Goal: Task Accomplishment & Management: Complete application form

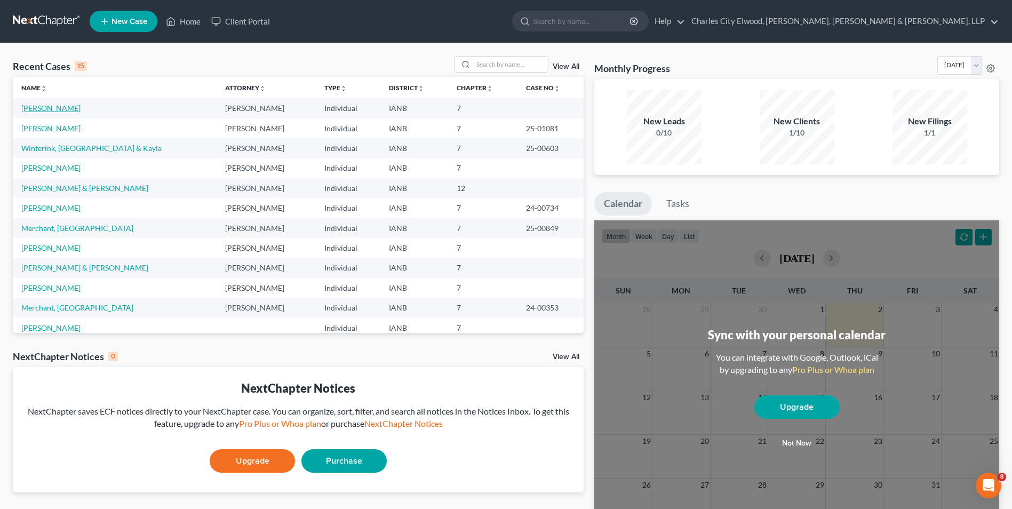
click at [63, 106] on link "[PERSON_NAME]" at bounding box center [50, 107] width 59 height 9
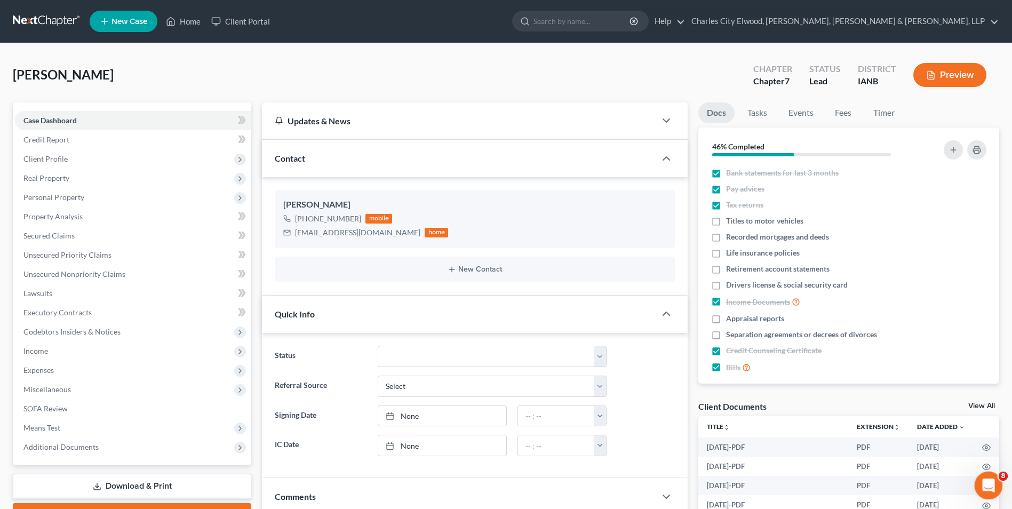
click at [982, 482] on icon "Open Intercom Messenger" at bounding box center [987, 484] width 18 height 18
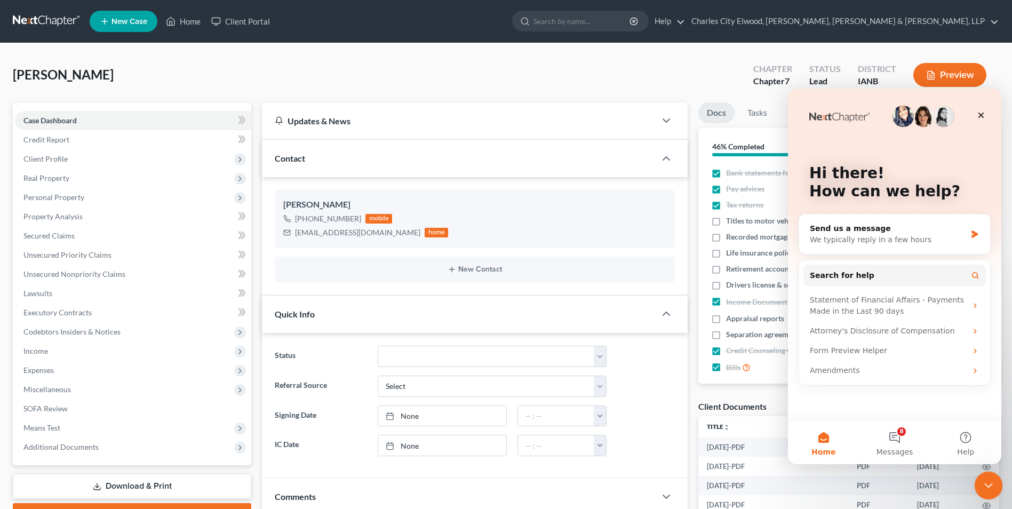
click at [982, 482] on icon "Close Intercom Messenger" at bounding box center [986, 483] width 13 height 13
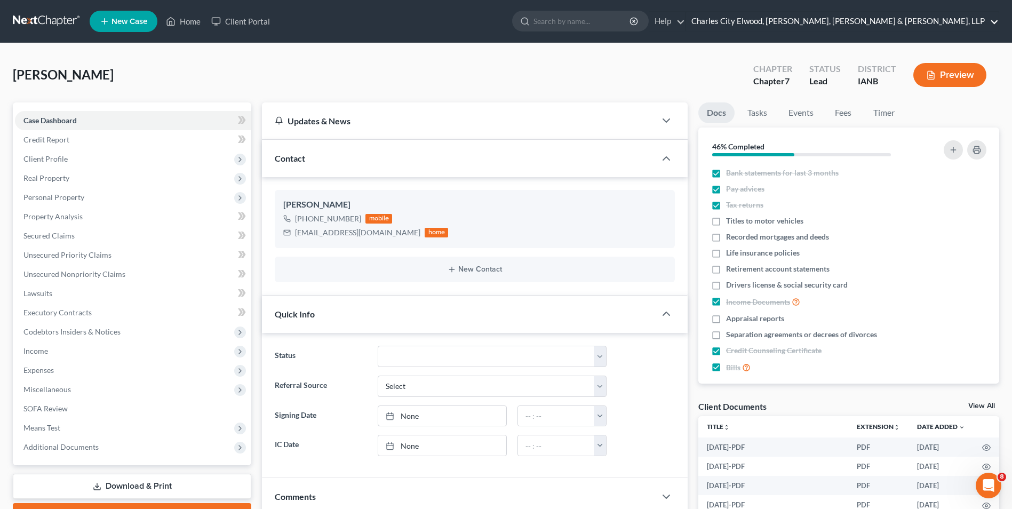
click at [890, 19] on link "Charles City Elwood, [PERSON_NAME], [PERSON_NAME] & [PERSON_NAME], LLP" at bounding box center [842, 21] width 312 height 19
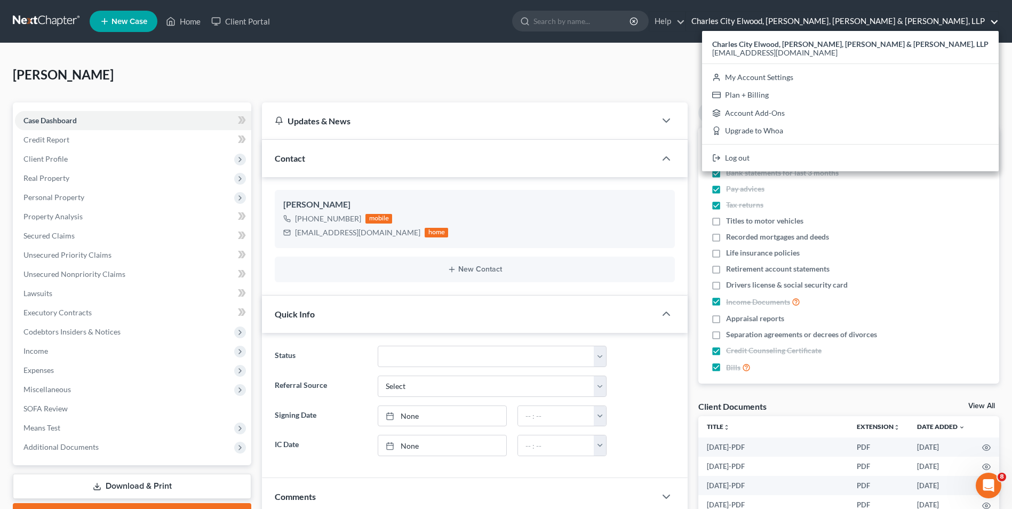
click at [844, 22] on link "Charles City Elwood, [PERSON_NAME], [PERSON_NAME] & [PERSON_NAME], LLP" at bounding box center [842, 21] width 312 height 19
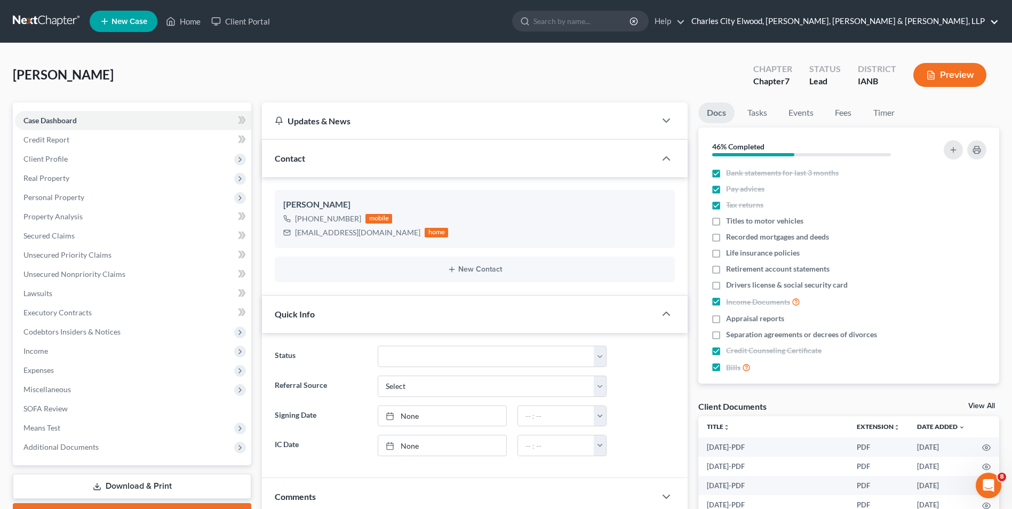
click at [990, 20] on link "Charles City Elwood, [PERSON_NAME], [PERSON_NAME] & [PERSON_NAME], LLP" at bounding box center [842, 21] width 312 height 19
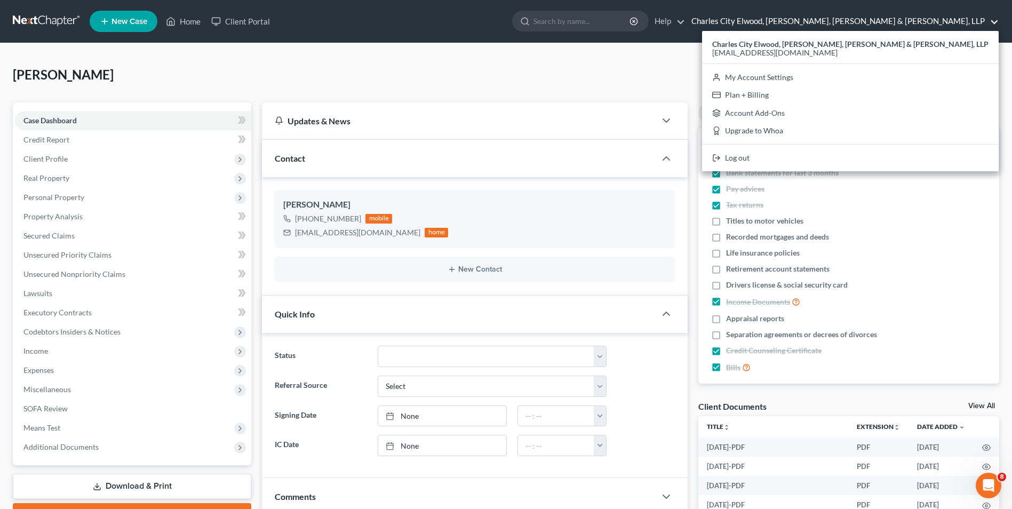
click at [990, 20] on link "Charles City Elwood, [PERSON_NAME], [PERSON_NAME] & [PERSON_NAME], LLP" at bounding box center [842, 21] width 312 height 19
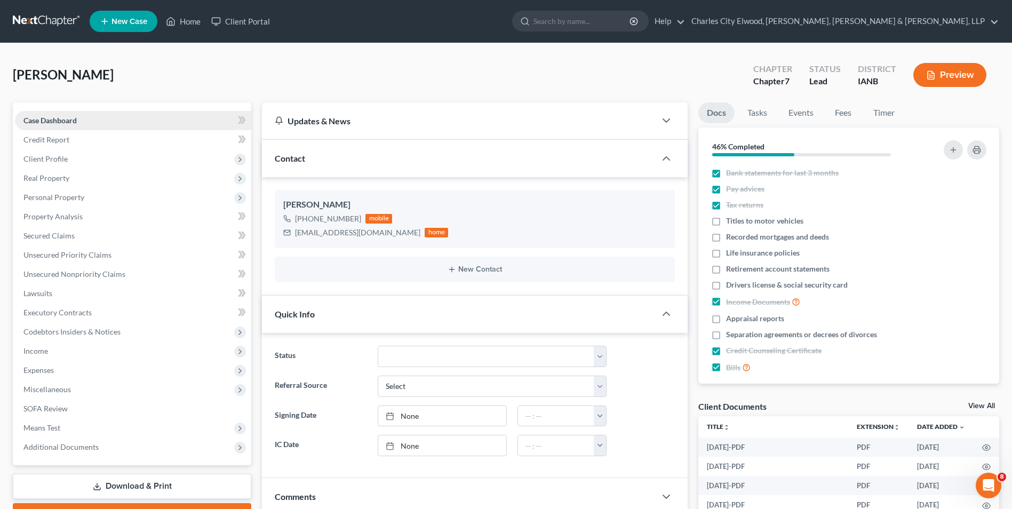
click at [76, 121] on span "Case Dashboard" at bounding box center [49, 120] width 53 height 9
click at [81, 158] on span "Client Profile" at bounding box center [133, 158] width 236 height 19
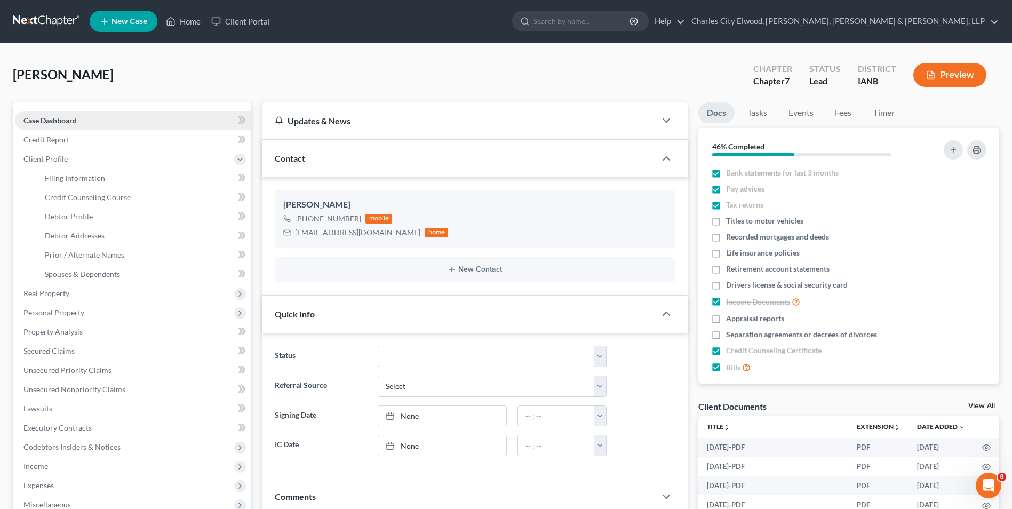
click at [69, 121] on span "Case Dashboard" at bounding box center [49, 120] width 53 height 9
click at [57, 157] on span "Client Profile" at bounding box center [45, 158] width 44 height 9
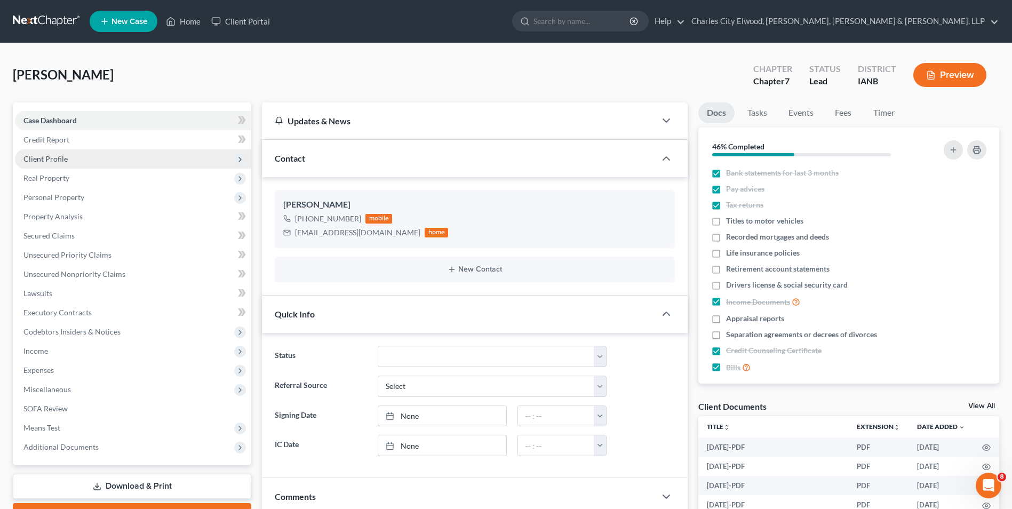
click at [61, 154] on span "Client Profile" at bounding box center [45, 158] width 44 height 9
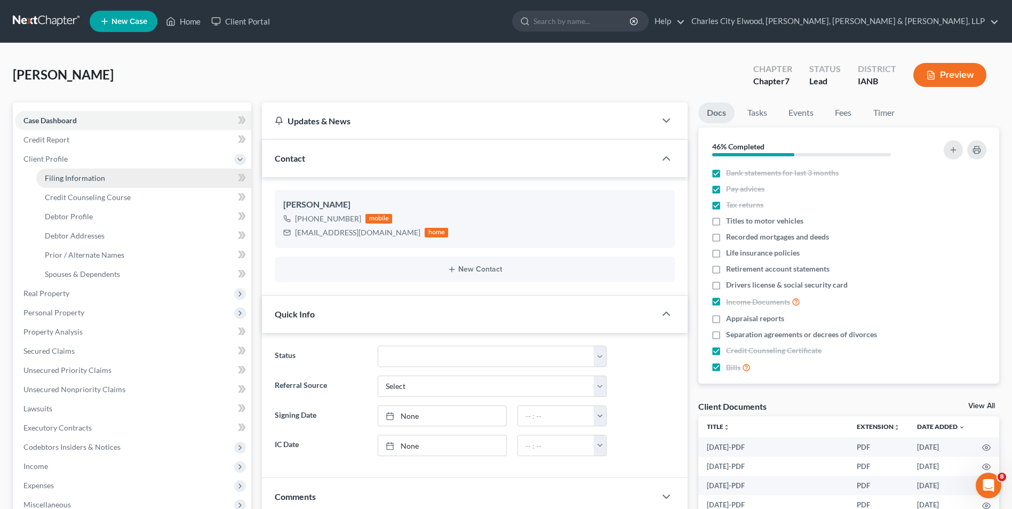
click at [84, 175] on span "Filing Information" at bounding box center [75, 177] width 60 height 9
select select "1"
select select "0"
select select "29"
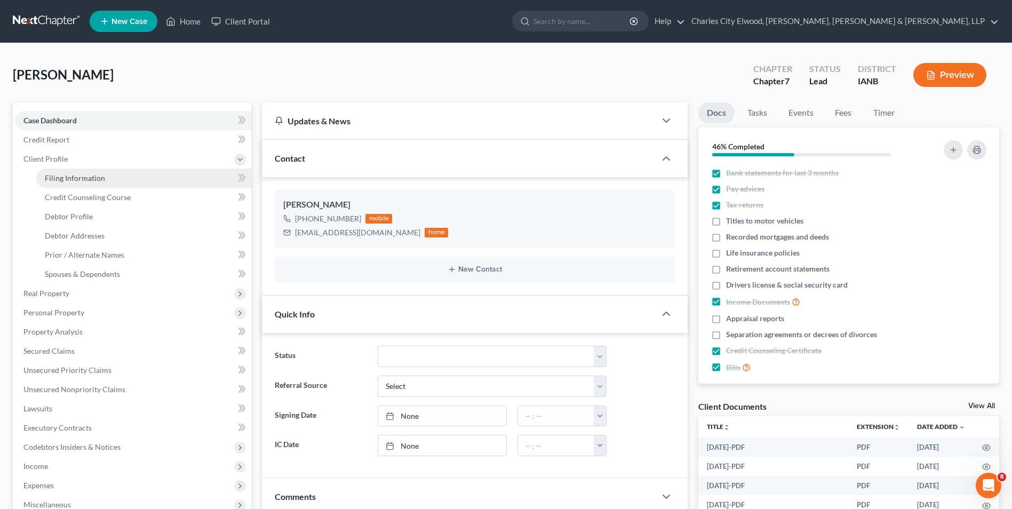
select select "0"
select select "16"
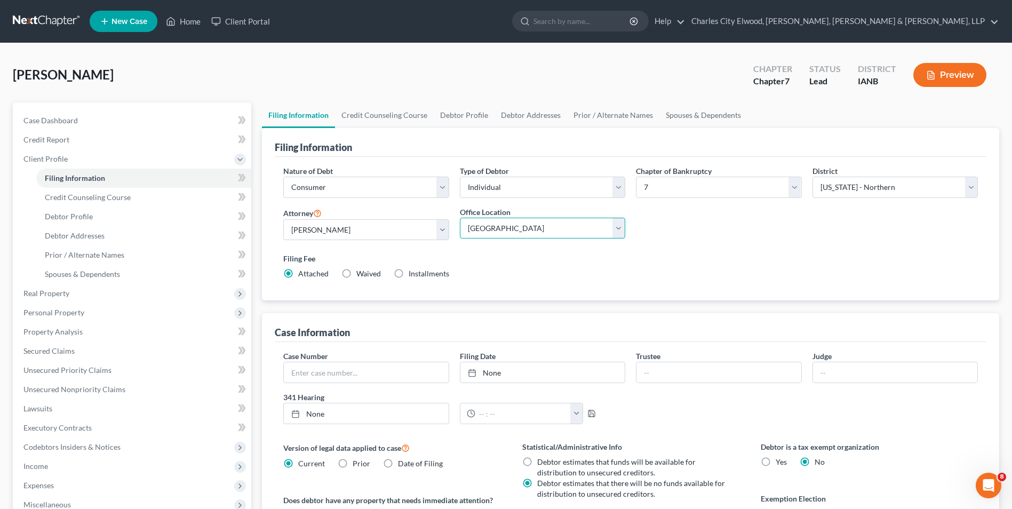
click at [618, 232] on select "Main Office New Hampton" at bounding box center [542, 228] width 165 height 21
click at [440, 231] on select "Select Christopher O'Donohoe - IANB Judith O'Donohoe - IANB Judith O'Donohoe - …" at bounding box center [365, 229] width 165 height 21
click at [614, 232] on select "Main Office New Hampton" at bounding box center [542, 228] width 165 height 21
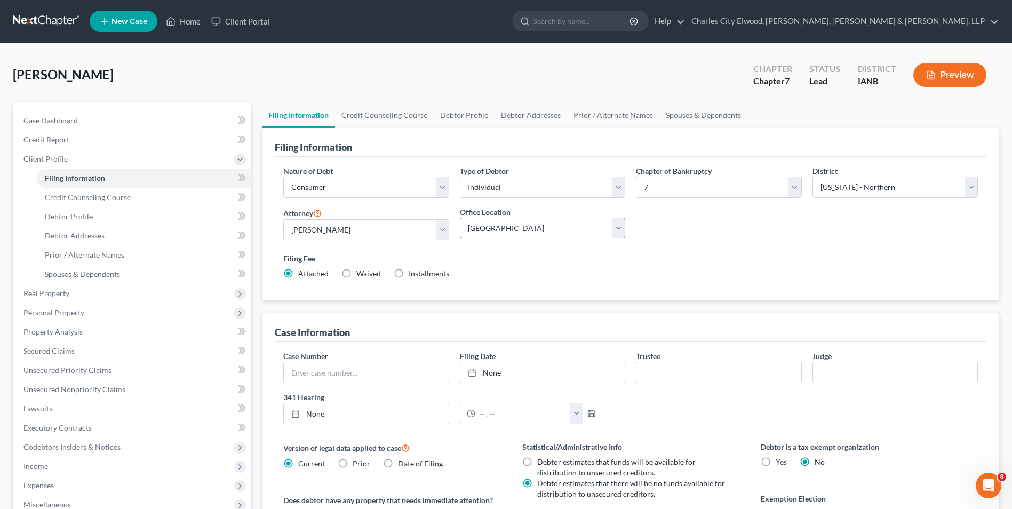
click at [614, 232] on select "Main Office New Hampton" at bounding box center [542, 228] width 165 height 21
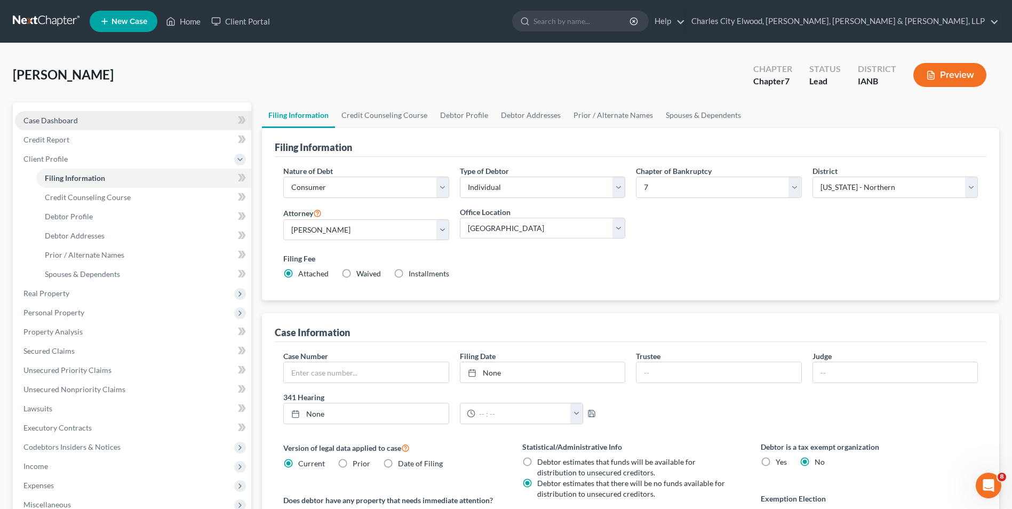
click at [69, 117] on span "Case Dashboard" at bounding box center [50, 120] width 54 height 9
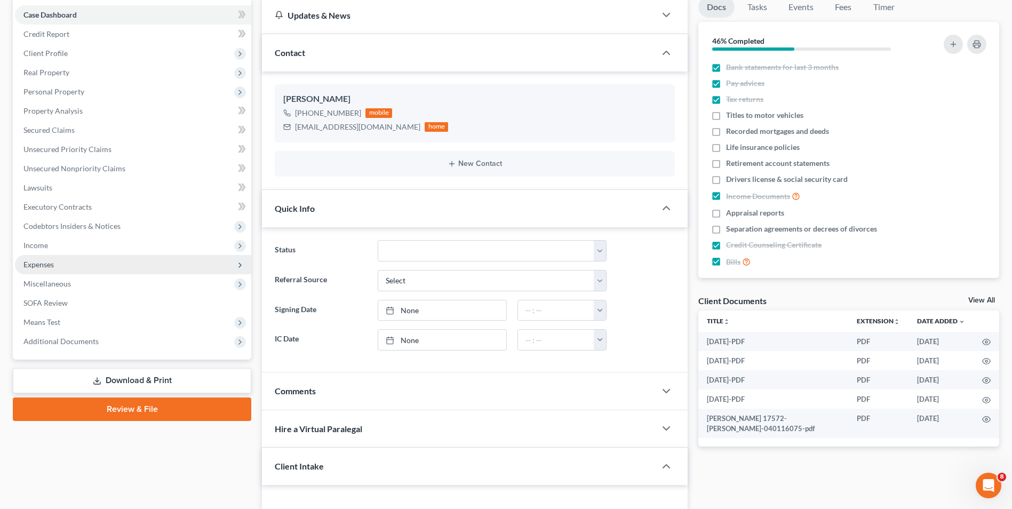
scroll to position [107, 0]
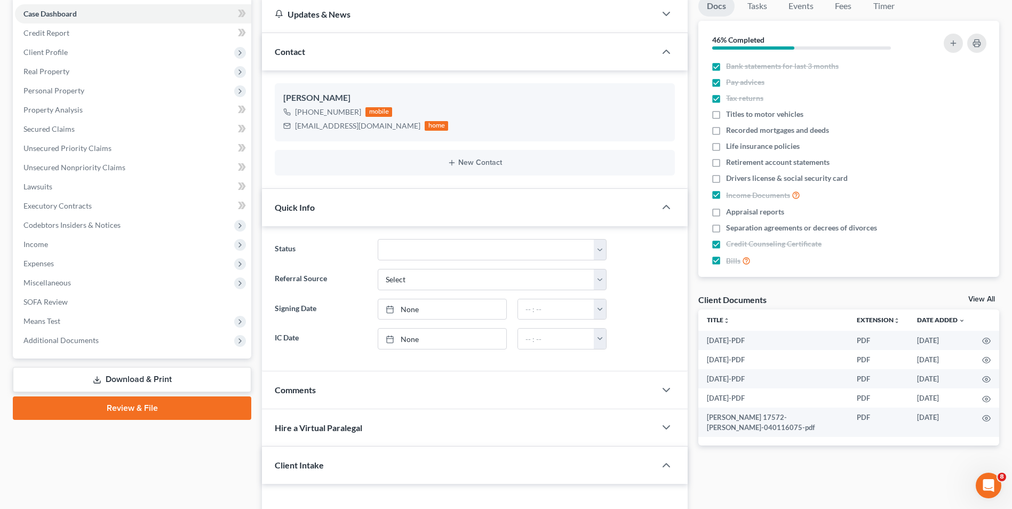
click at [160, 372] on link "Download & Print" at bounding box center [132, 379] width 238 height 25
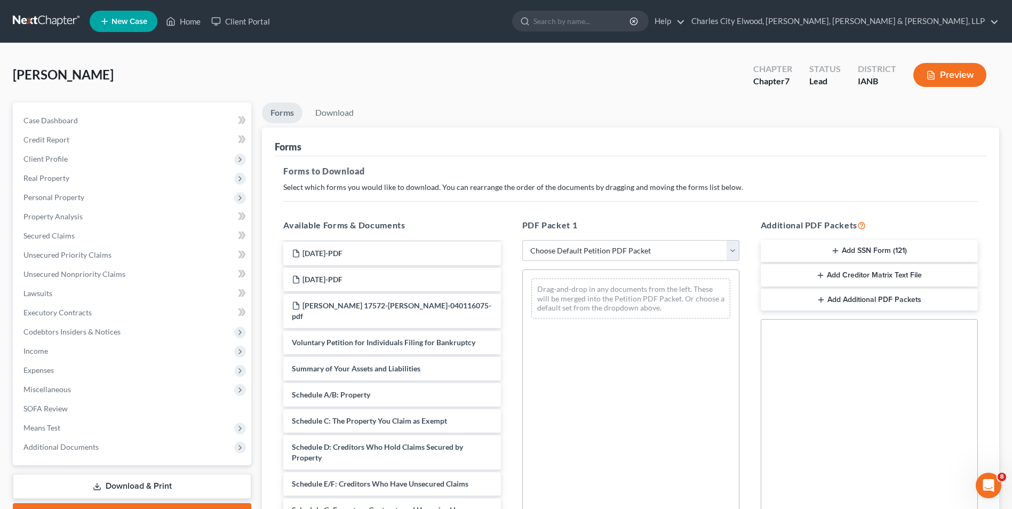
scroll to position [107, 0]
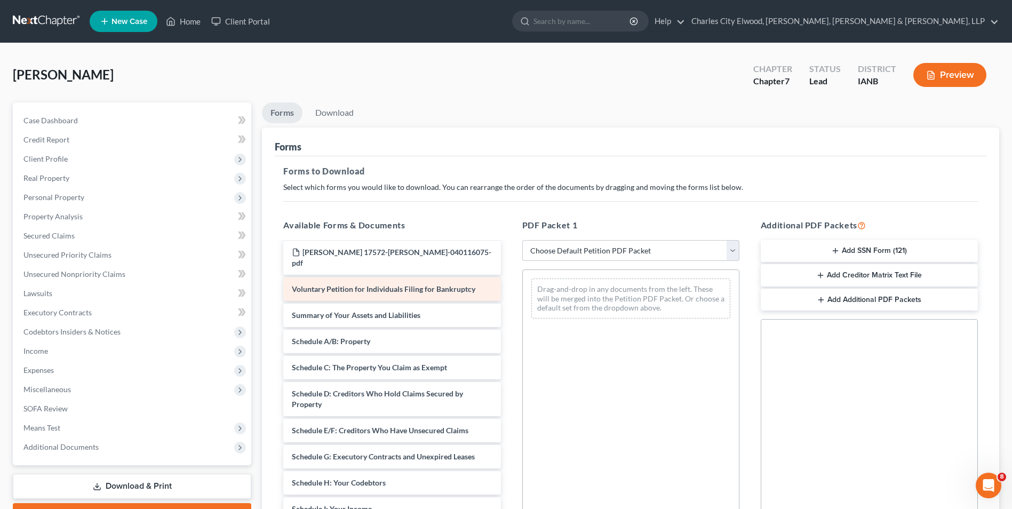
click at [348, 284] on span "Voluntary Petition for Individuals Filing for Bankruptcy" at bounding box center [383, 288] width 183 height 9
click at [936, 25] on link "Charles City Elwood, [PERSON_NAME], [PERSON_NAME] & [PERSON_NAME], LLP" at bounding box center [842, 21] width 312 height 19
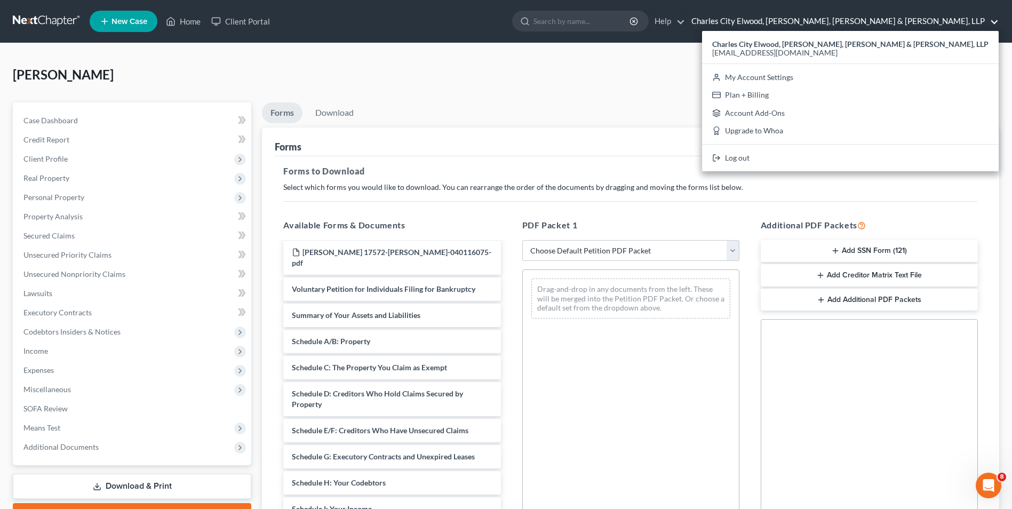
click at [937, 25] on link "Charles City Elwood, [PERSON_NAME], [PERSON_NAME] & [PERSON_NAME], LLP" at bounding box center [842, 21] width 312 height 19
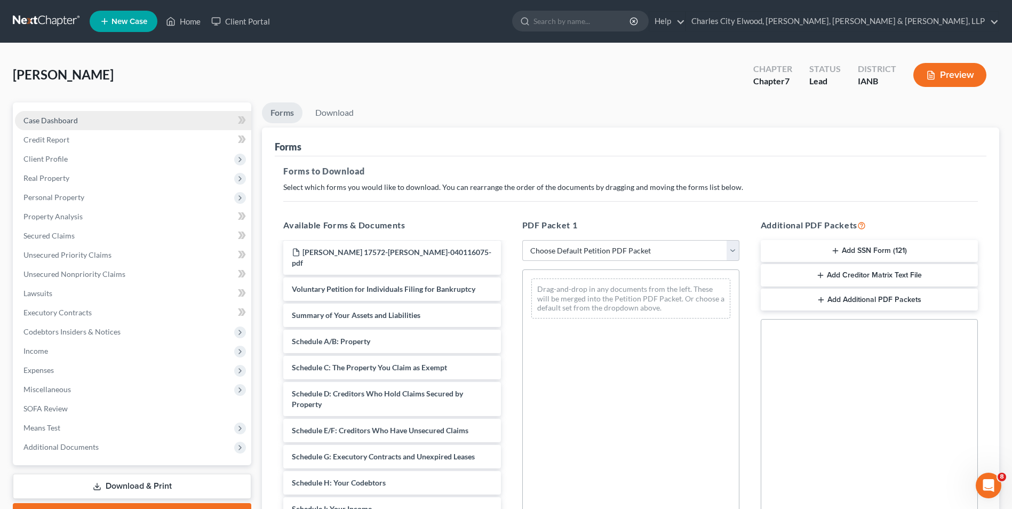
click at [77, 121] on link "Case Dashboard" at bounding box center [133, 120] width 236 height 19
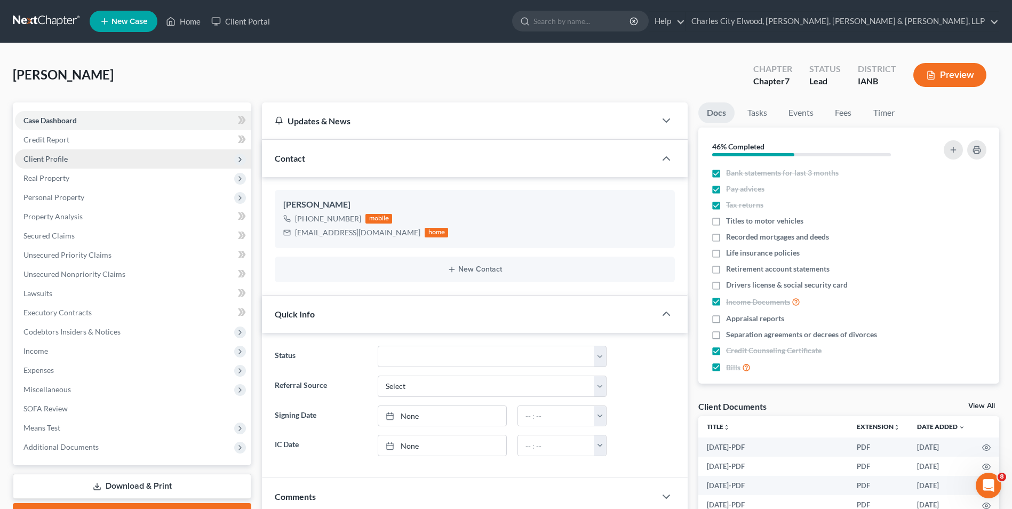
click at [64, 154] on span "Client Profile" at bounding box center [45, 158] width 44 height 9
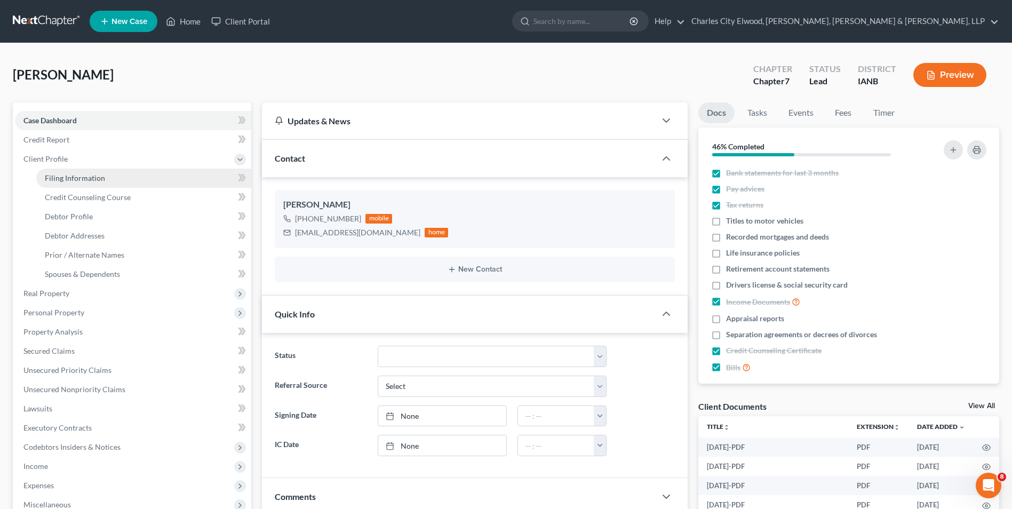
click at [65, 171] on link "Filing Information" at bounding box center [143, 178] width 215 height 19
select select "1"
select select "0"
select select "29"
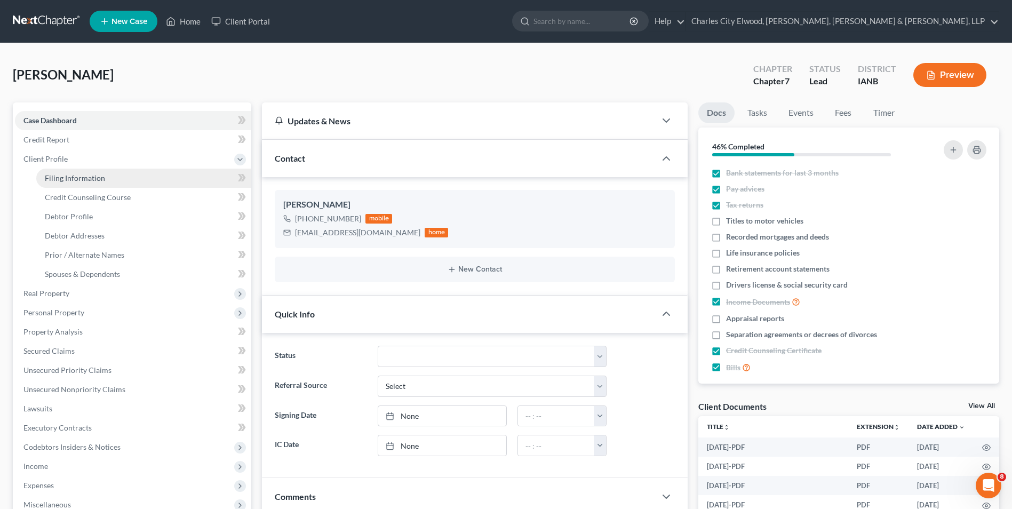
select select "0"
select select "16"
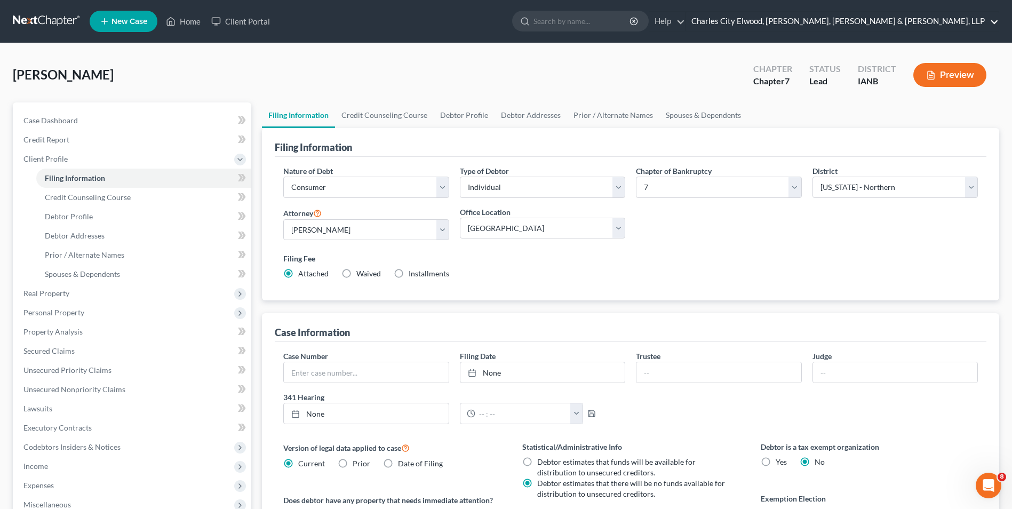
click at [969, 21] on link "Charles City Elwood, [PERSON_NAME], [PERSON_NAME] & [PERSON_NAME], LLP" at bounding box center [842, 21] width 312 height 19
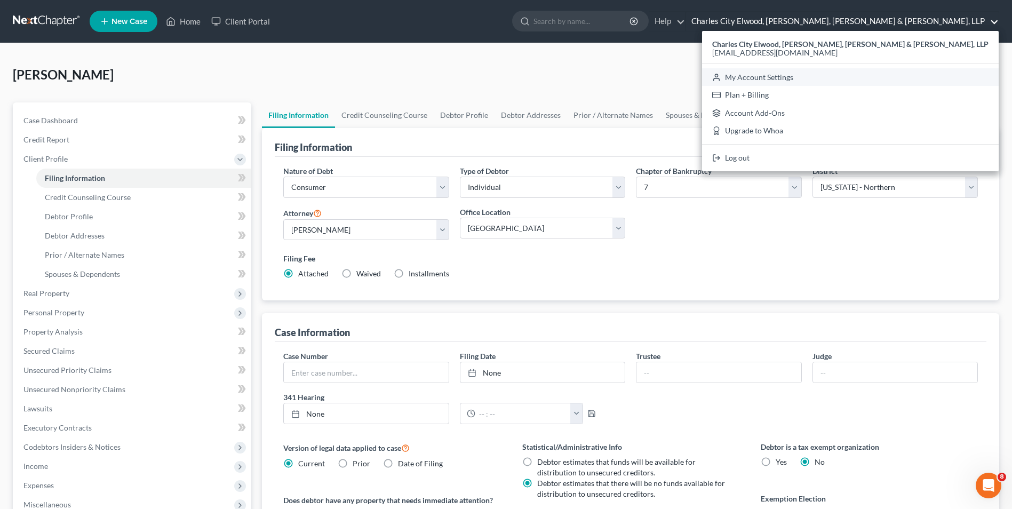
click at [885, 75] on link "My Account Settings" at bounding box center [850, 77] width 296 height 18
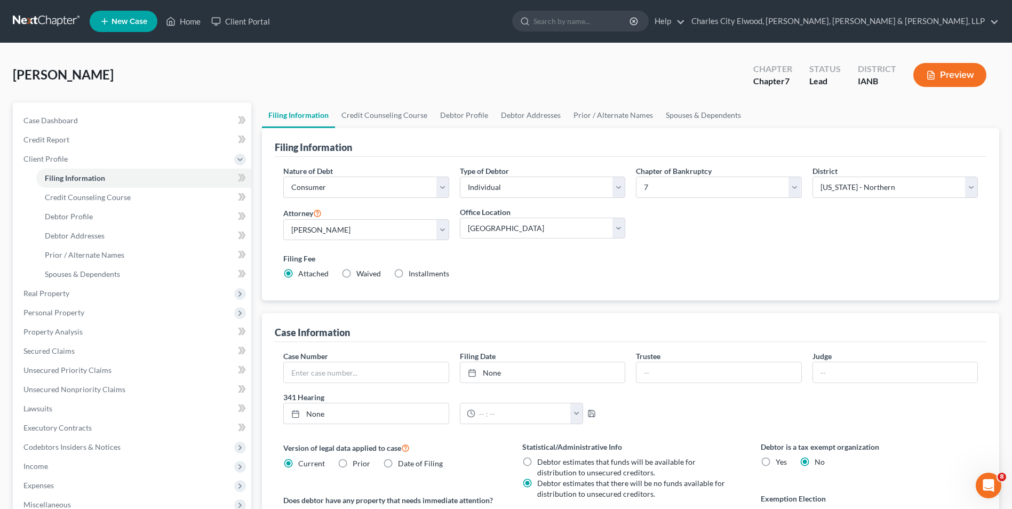
select select "29"
select select "23"
select select "16"
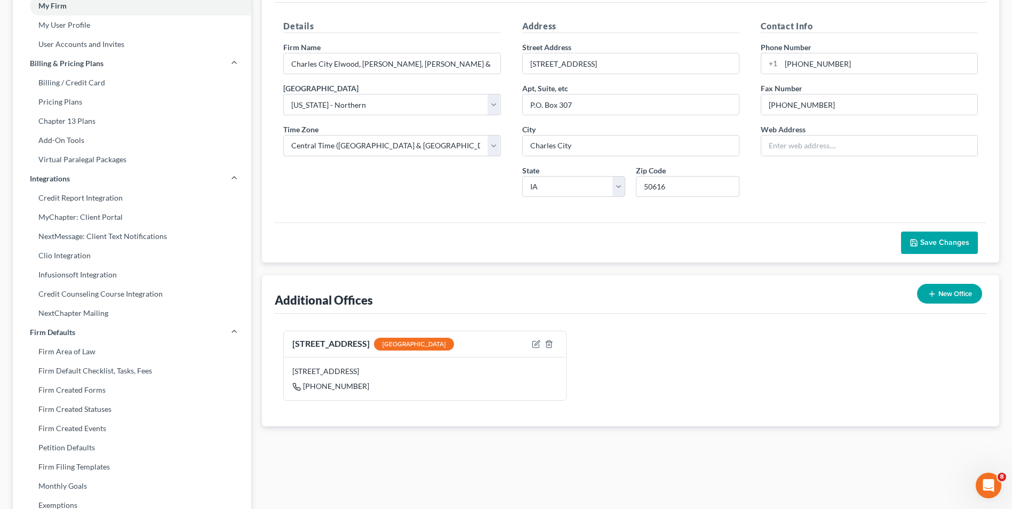
scroll to position [107, 0]
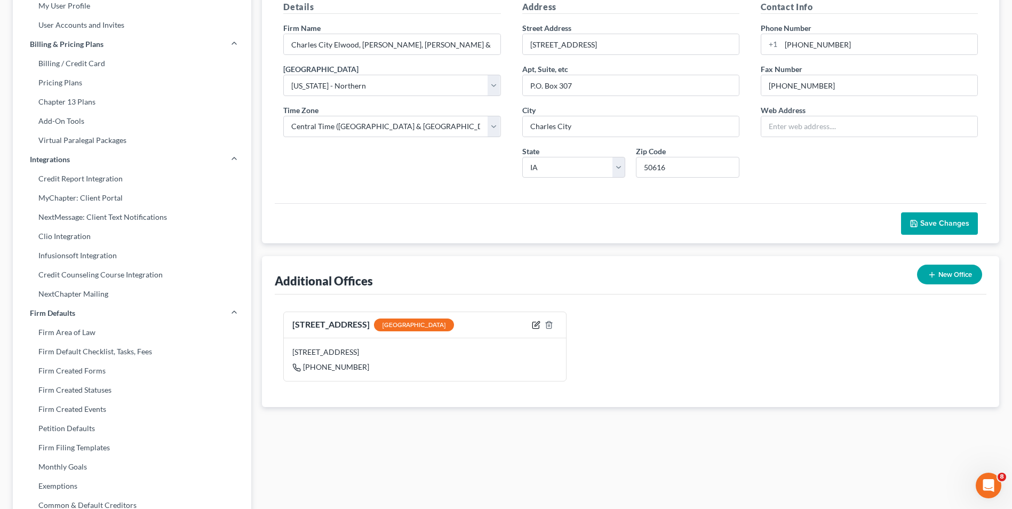
click at [536, 325] on icon "button" at bounding box center [536, 324] width 9 height 9
select select "16"
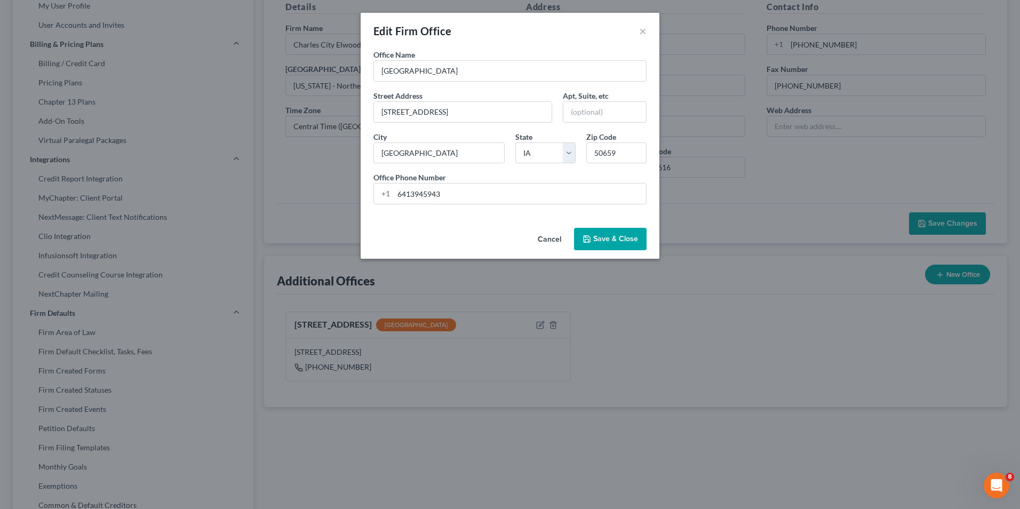
click at [543, 241] on button "Cancel" at bounding box center [549, 239] width 41 height 21
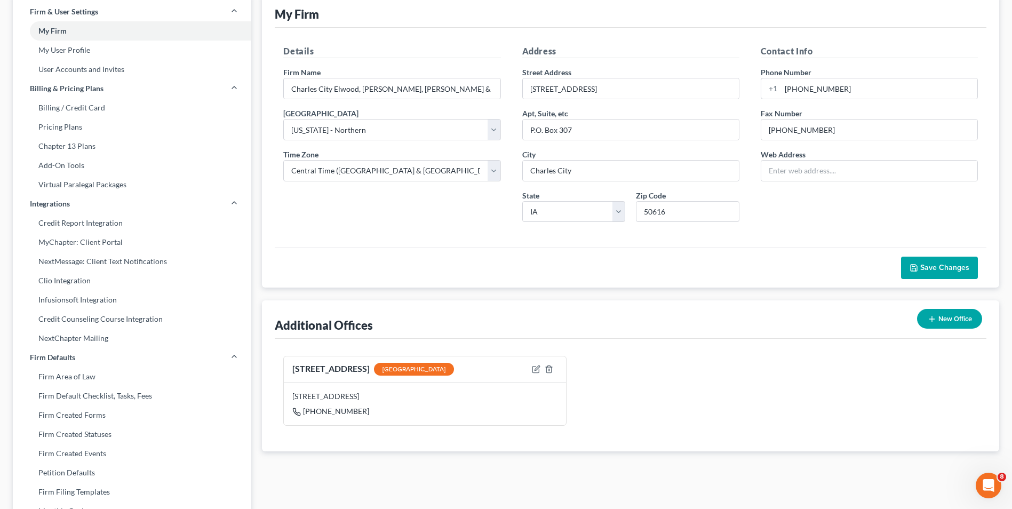
scroll to position [53, 0]
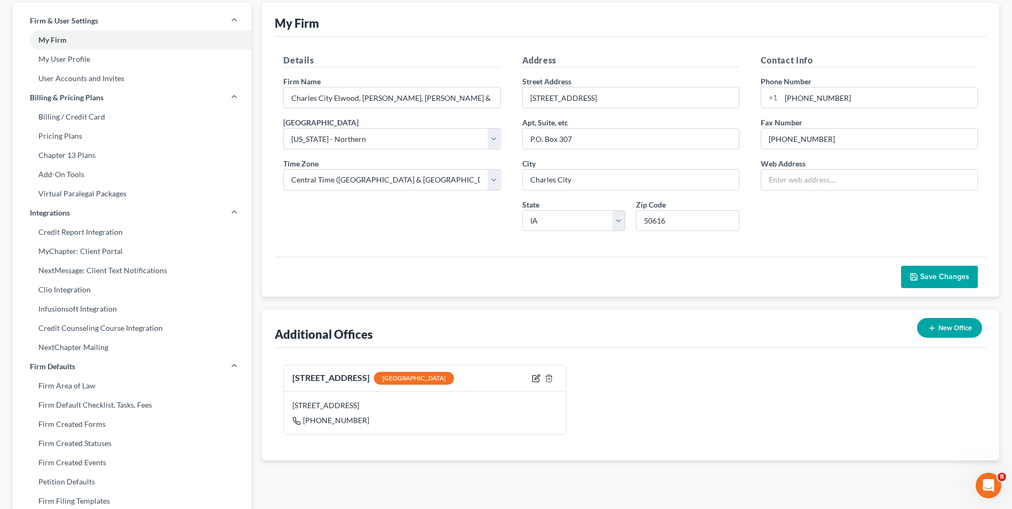
click at [533, 377] on icon "button" at bounding box center [536, 378] width 9 height 9
select select "16"
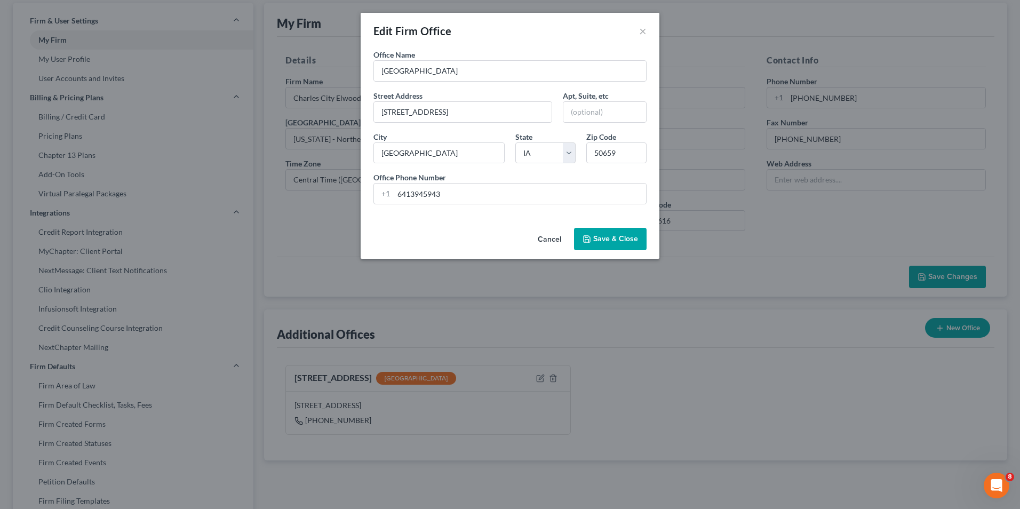
click at [554, 239] on button "Cancel" at bounding box center [549, 239] width 41 height 21
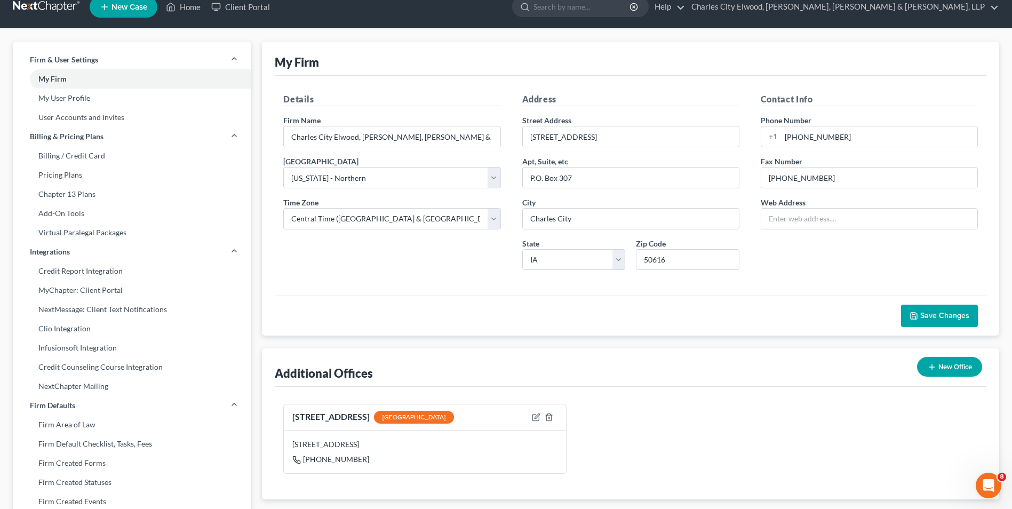
scroll to position [0, 0]
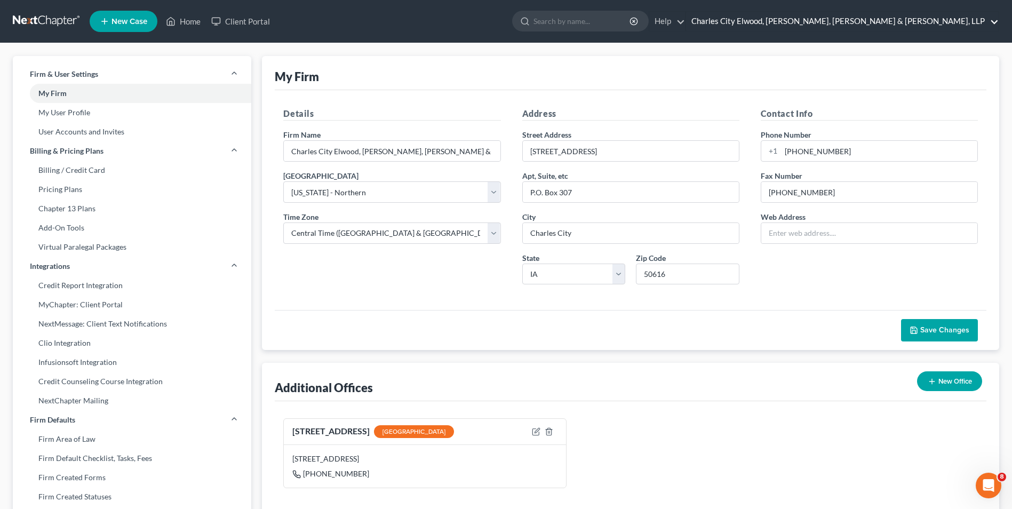
click at [972, 19] on link "Charles City Elwood, [PERSON_NAME], [PERSON_NAME] & [PERSON_NAME], LLP" at bounding box center [842, 21] width 312 height 19
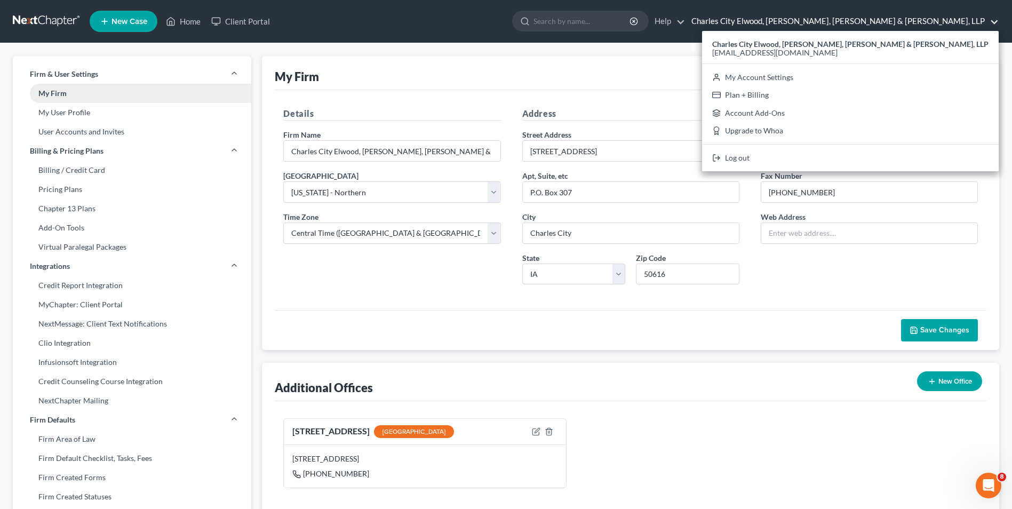
click at [59, 93] on link "My Firm" at bounding box center [132, 93] width 238 height 19
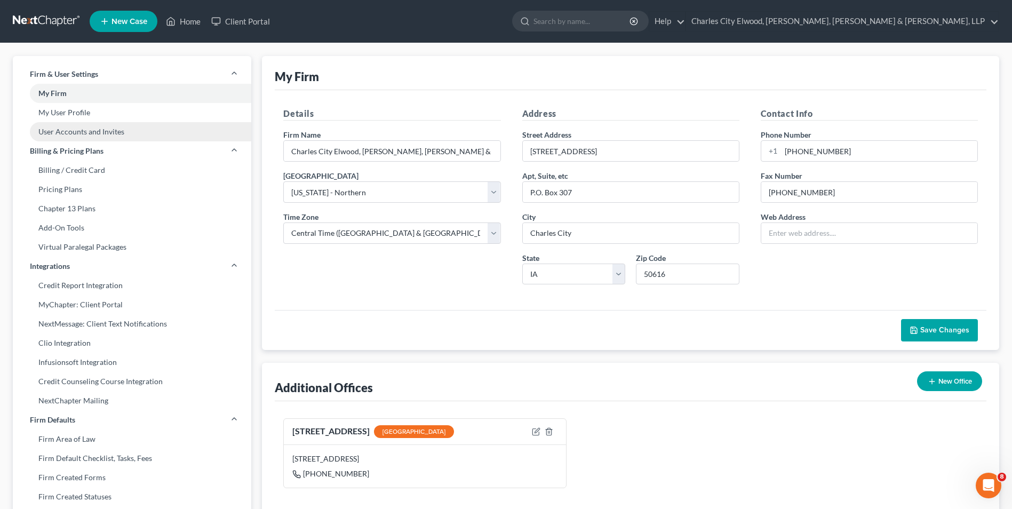
click at [74, 134] on link "User Accounts and Invites" at bounding box center [132, 131] width 238 height 19
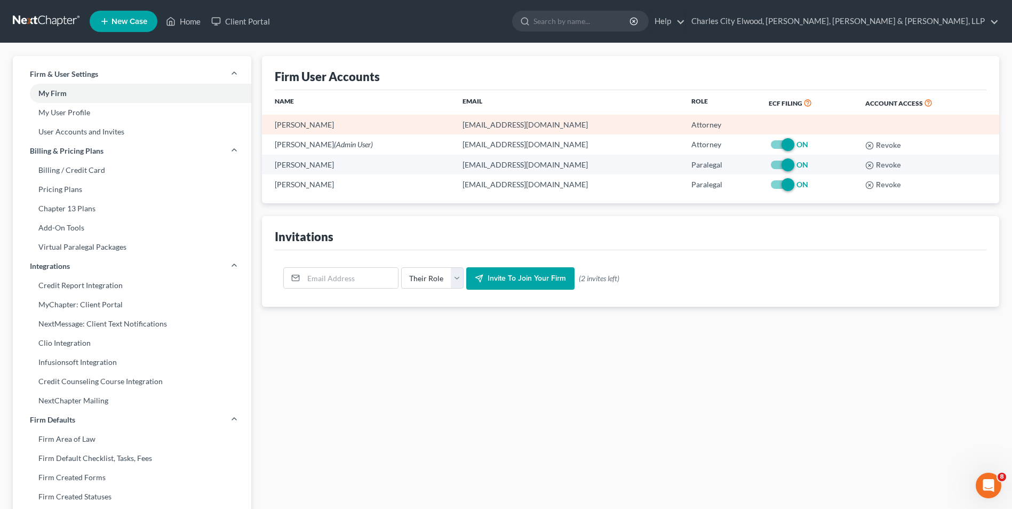
click at [365, 124] on td "[PERSON_NAME]" at bounding box center [358, 125] width 192 height 20
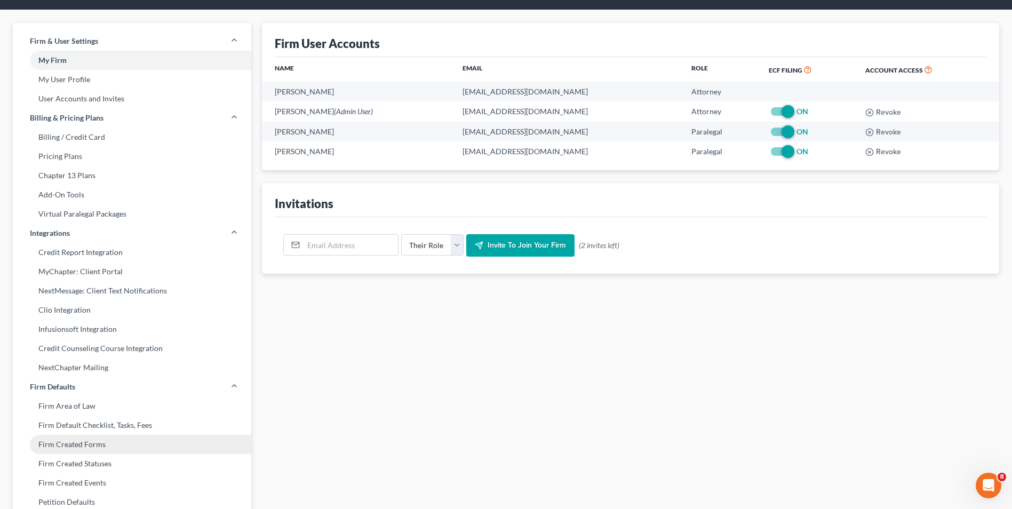
scroll to position [14, 0]
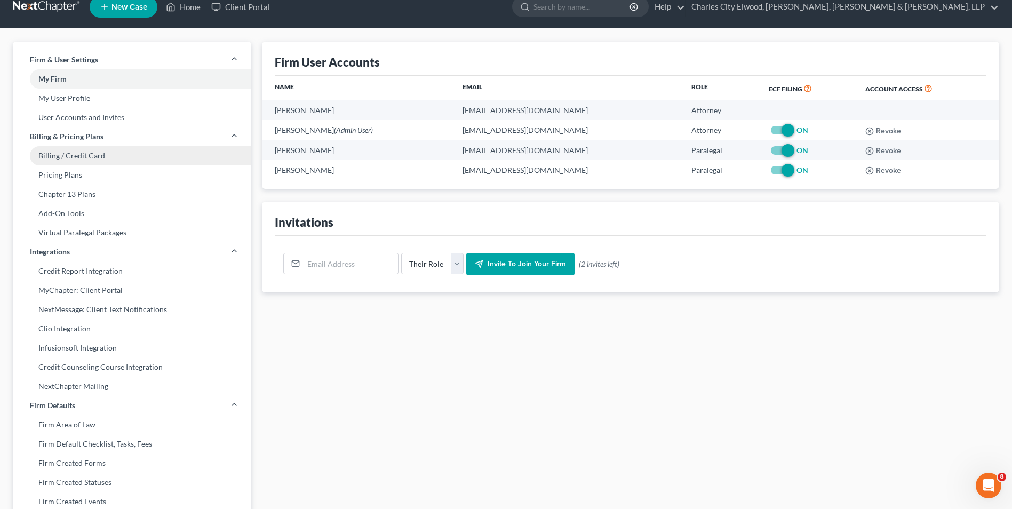
click at [94, 160] on link "Billing / Credit Card" at bounding box center [132, 155] width 238 height 19
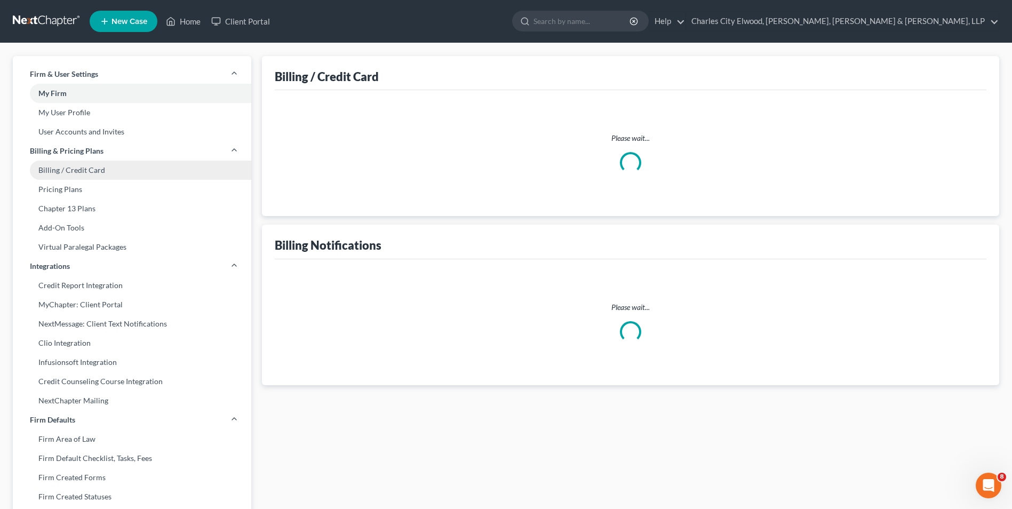
select select "16"
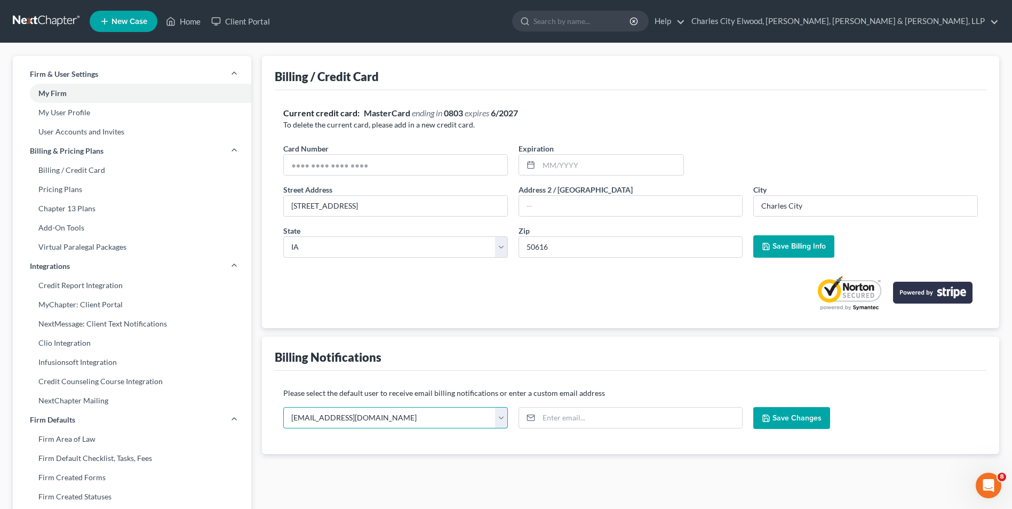
click at [413, 424] on select "newhampton@elwoodlawfirm.com charlescity@elwoodlawfirm.com jennyewert@elwoodlaw…" at bounding box center [395, 417] width 225 height 21
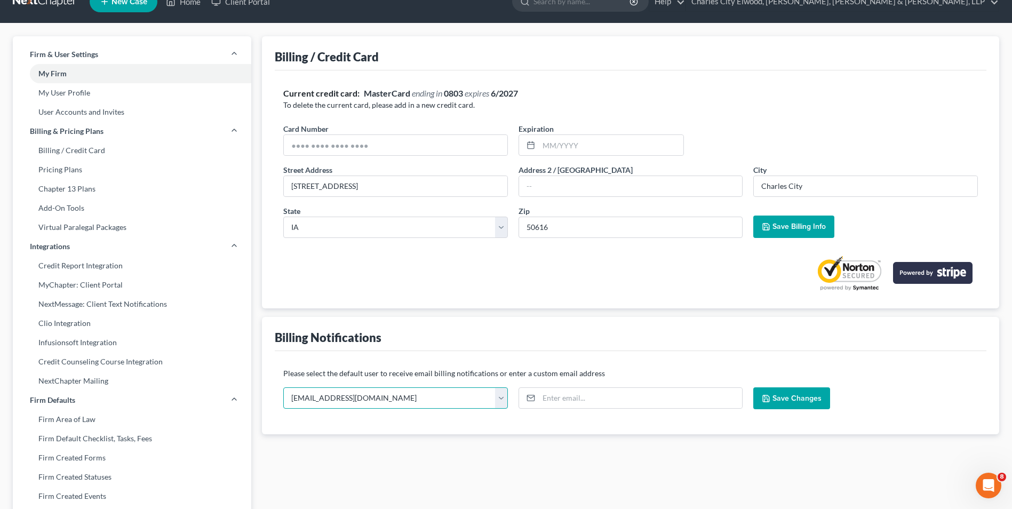
scroll to position [53, 0]
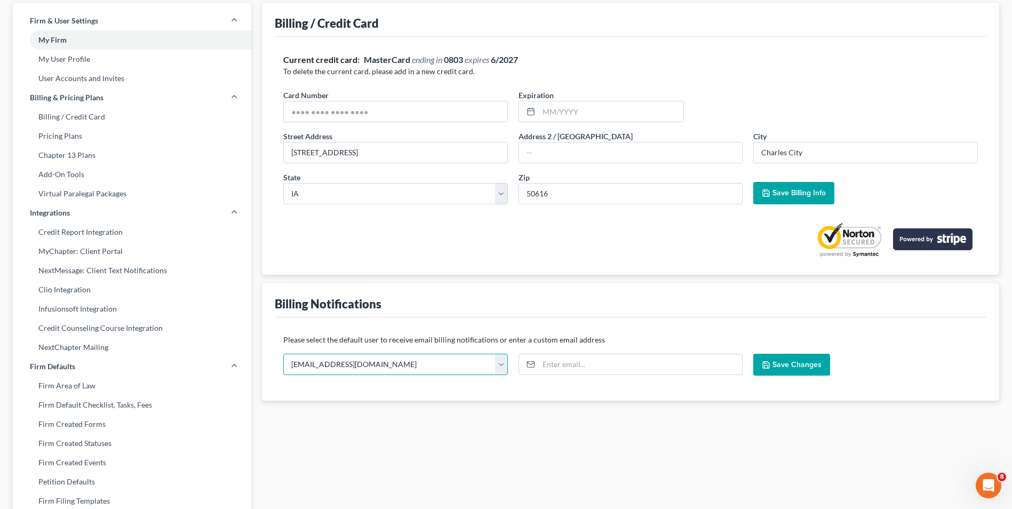
click at [496, 369] on select "newhampton@elwoodlawfirm.com charlescity@elwoodlawfirm.com jennyewert@elwoodlaw…" at bounding box center [395, 364] width 225 height 21
select select "0"
click at [283, 354] on select "newhampton@elwoodlawfirm.com charlescity@elwoodlawfirm.com jennyewert@elwoodlaw…" at bounding box center [395, 364] width 225 height 21
click at [501, 364] on select "newhampton@elwoodlawfirm.com charlescity@elwoodlawfirm.com jennyewert@elwoodlaw…" at bounding box center [395, 364] width 225 height 21
click at [283, 354] on select "newhampton@elwoodlawfirm.com charlescity@elwoodlawfirm.com jennyewert@elwoodlaw…" at bounding box center [395, 364] width 225 height 21
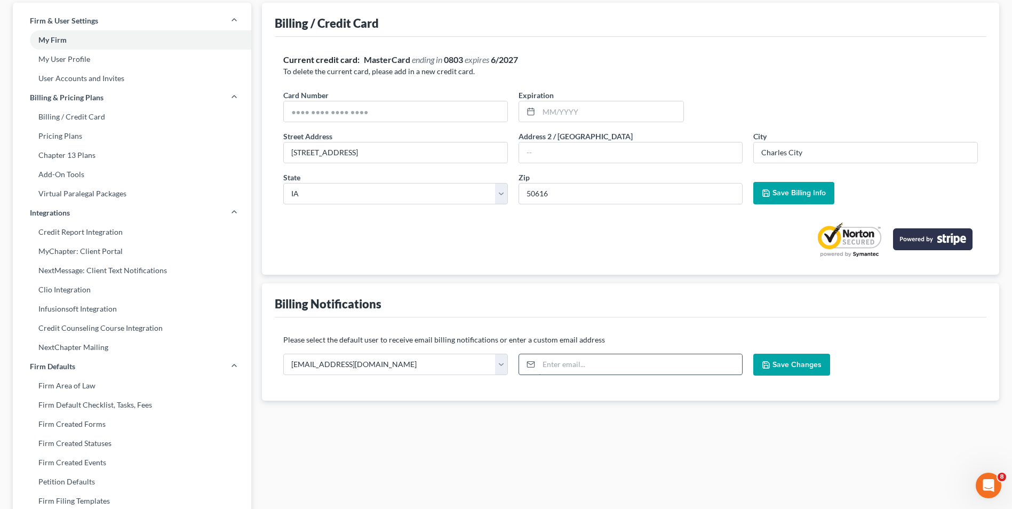
click at [583, 370] on input "email" at bounding box center [641, 364] width 204 height 20
click at [504, 367] on select "newhampton@elwoodlawfirm.com charlescity@elwoodlawfirm.com jennyewert@elwoodlaw…" at bounding box center [395, 364] width 225 height 21
click at [607, 370] on input "email" at bounding box center [641, 364] width 204 height 20
click at [499, 365] on select "newhampton@elwoodlawfirm.com charlescity@elwoodlawfirm.com jennyewert@elwoodlaw…" at bounding box center [395, 364] width 225 height 21
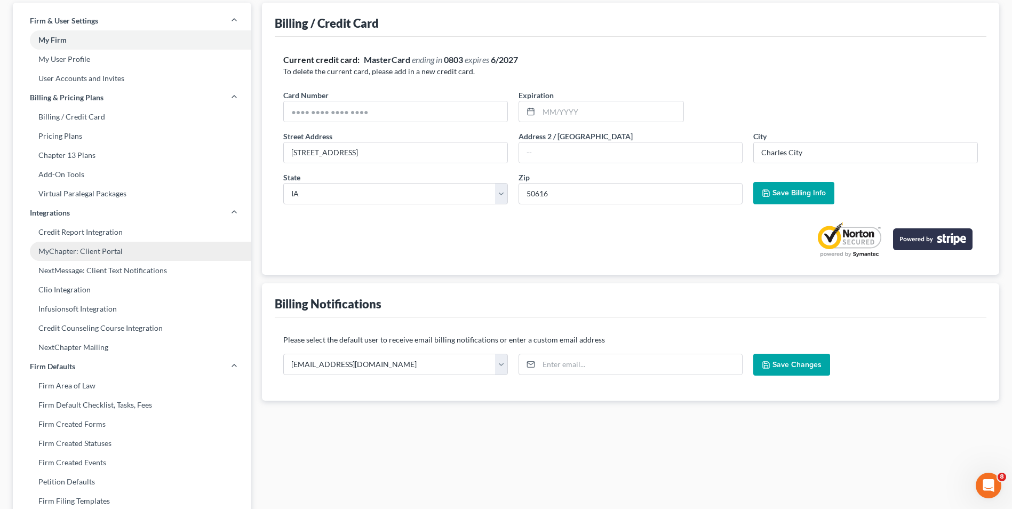
click at [105, 243] on link "MyChapter: Client Portal" at bounding box center [132, 251] width 238 height 19
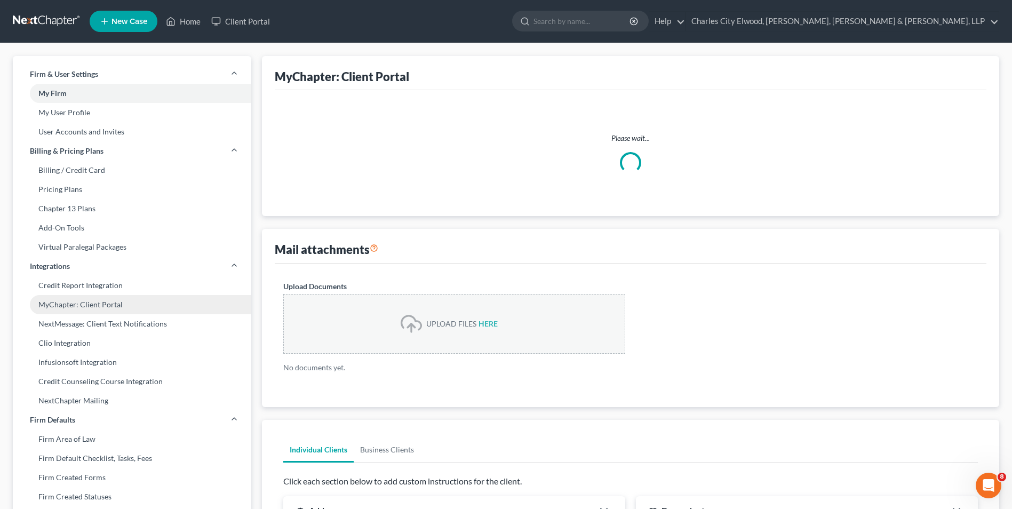
select select
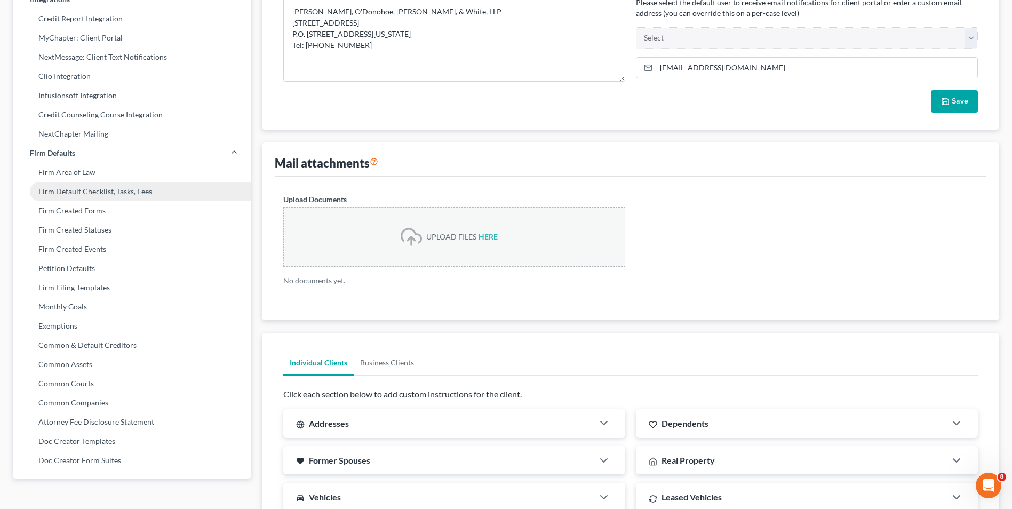
scroll to position [320, 0]
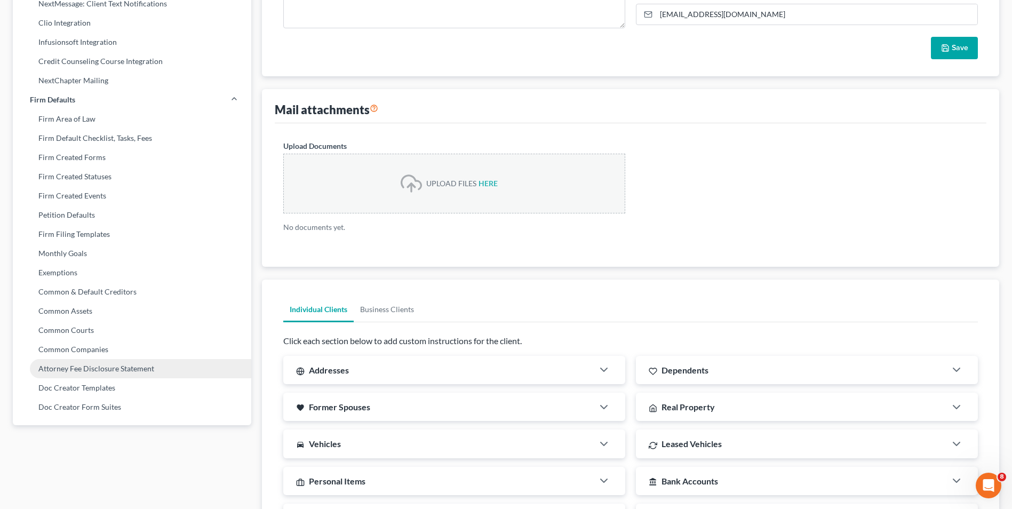
click at [106, 367] on link "Attorney Fee Disclosure Statement" at bounding box center [132, 368] width 238 height 19
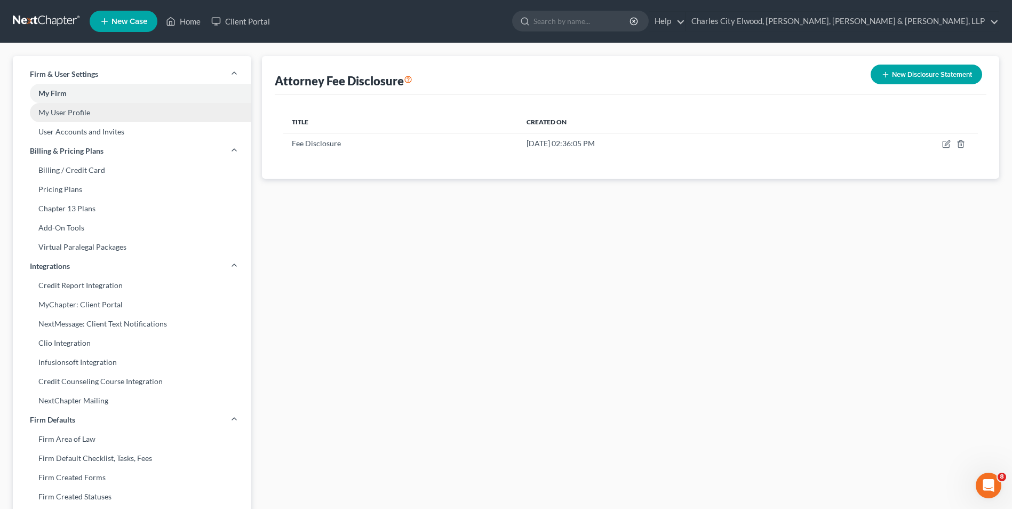
click at [75, 111] on link "My User Profile" at bounding box center [132, 112] width 238 height 19
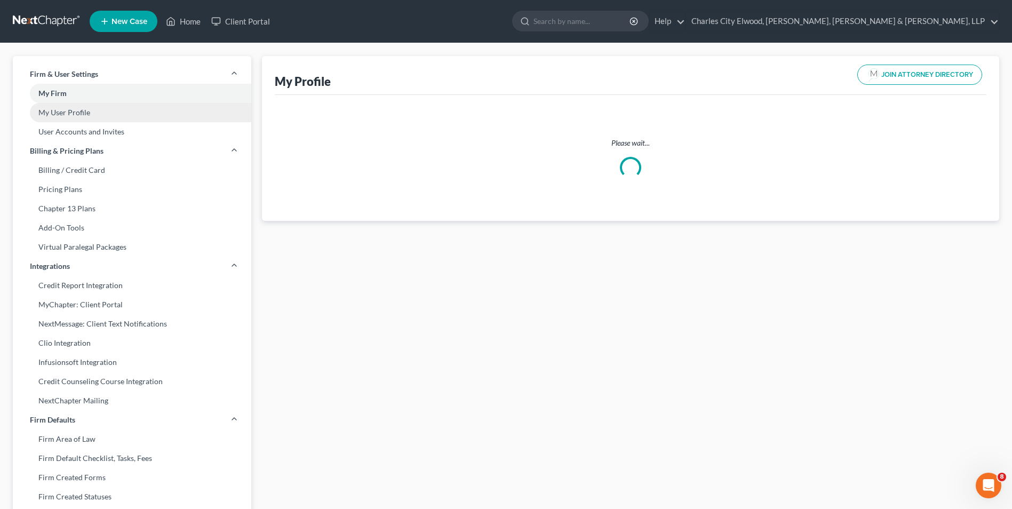
select select "16"
select select "29"
select select "attorney"
select select "0"
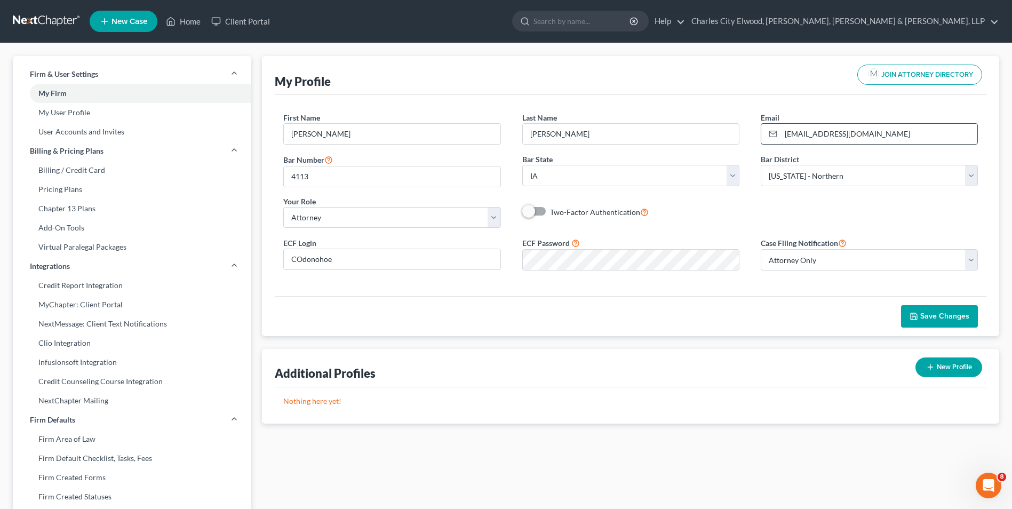
click at [839, 137] on input "newhampton@elwoodlawfirm.com" at bounding box center [879, 134] width 196 height 20
click at [787, 129] on input "newhampton@elwoodlawfirm.com" at bounding box center [879, 134] width 196 height 20
click at [784, 133] on input "newhampton@elwoodlawfirm.com" at bounding box center [879, 134] width 196 height 20
type input "[EMAIL_ADDRESS][DOMAIN_NAME]"
click at [928, 314] on span "Save Changes" at bounding box center [944, 315] width 49 height 9
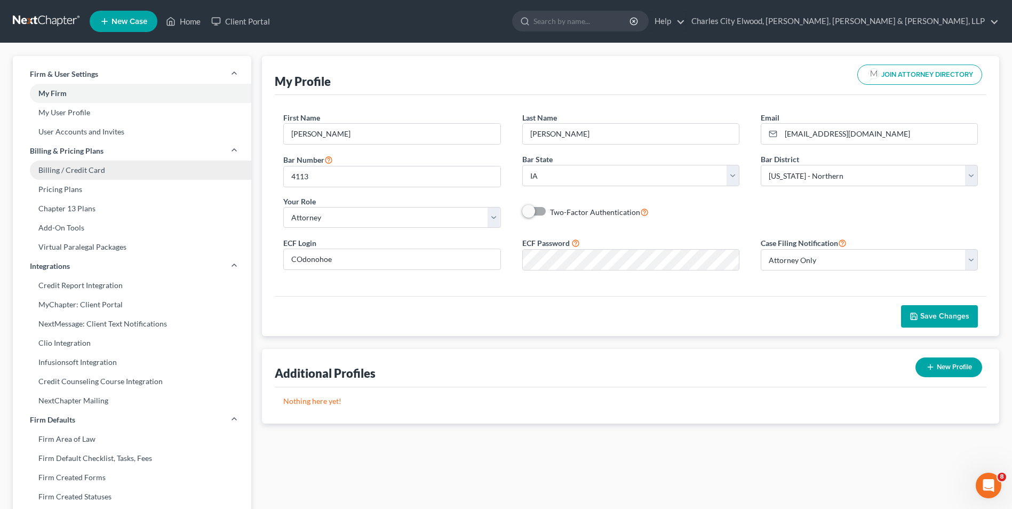
click at [76, 167] on link "Billing / Credit Card" at bounding box center [132, 170] width 238 height 19
select select "16"
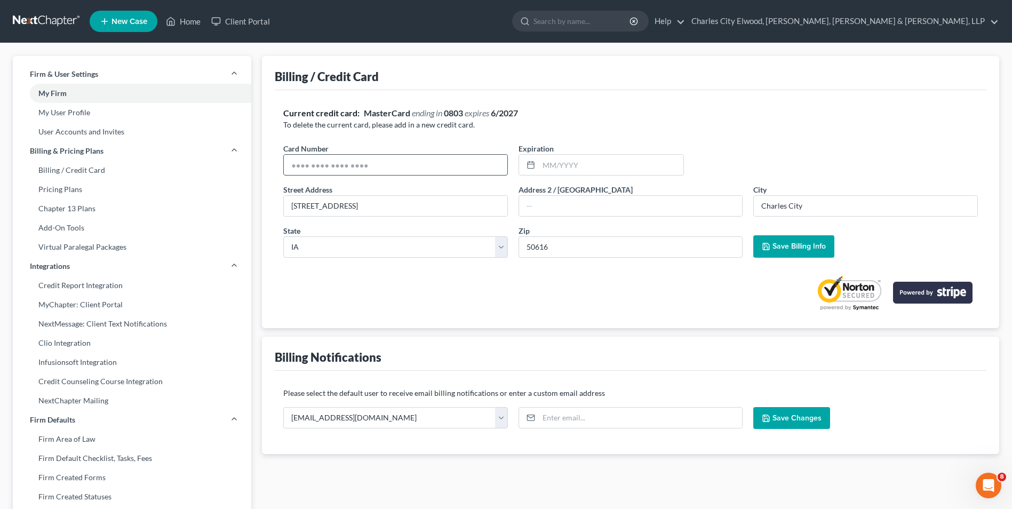
click at [390, 167] on input "text" at bounding box center [395, 165] width 223 height 20
click at [553, 163] on input "text" at bounding box center [611, 165] width 145 height 20
click at [620, 113] on div "Current credit card: MasterCard ending in 0803 expires 6/2027" at bounding box center [630, 113] width 694 height 12
click at [406, 209] on input "116 North Main Street" at bounding box center [395, 206] width 223 height 20
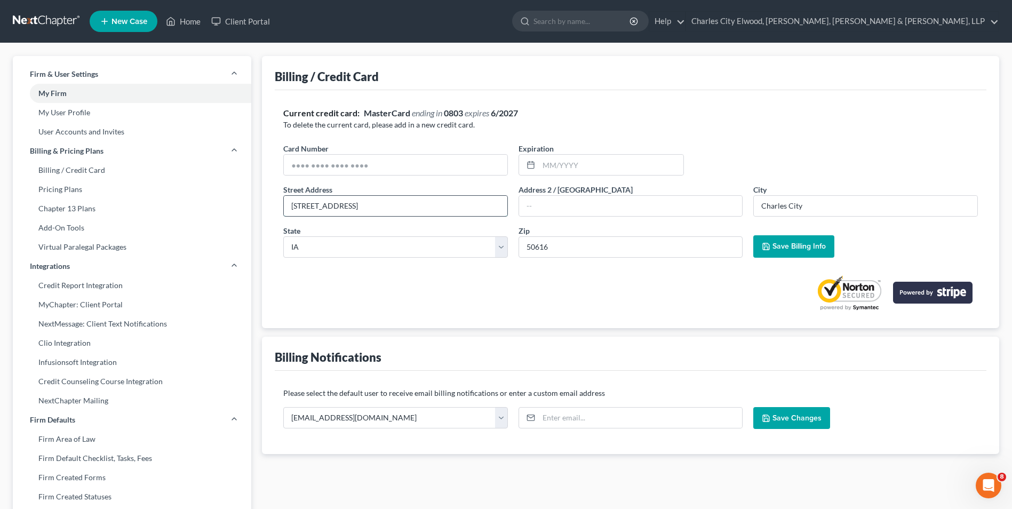
type input "101 North Locust Ave."
type input "New Hampton"
type input "50659"
click at [782, 243] on span "Save Billing Info" at bounding box center [798, 246] width 53 height 9
click at [29, 20] on link at bounding box center [47, 21] width 68 height 19
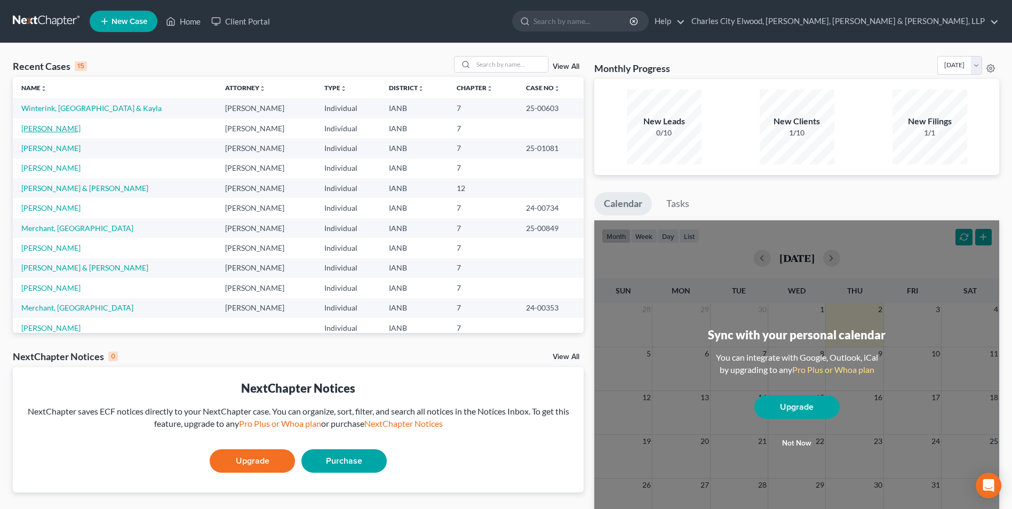
click at [61, 127] on link "[PERSON_NAME]" at bounding box center [50, 128] width 59 height 9
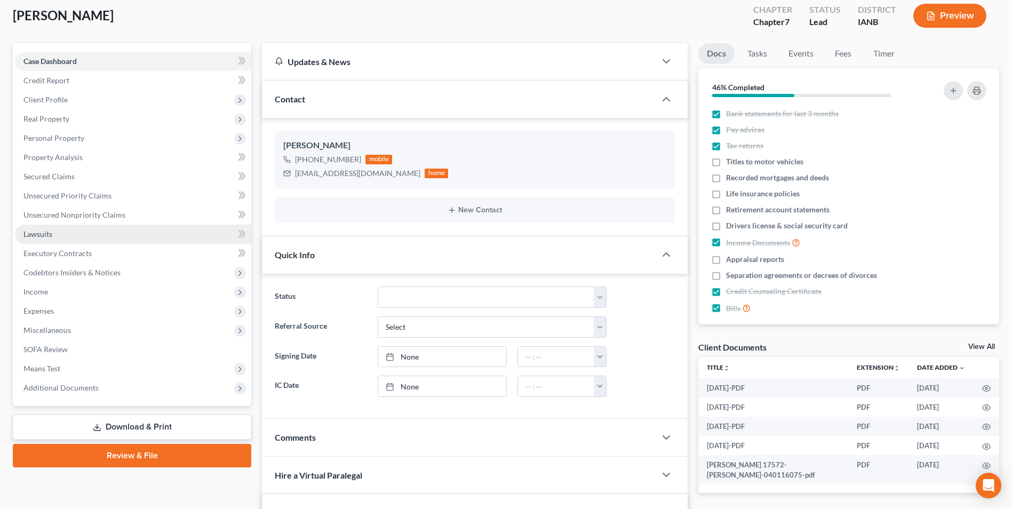
scroll to position [107, 0]
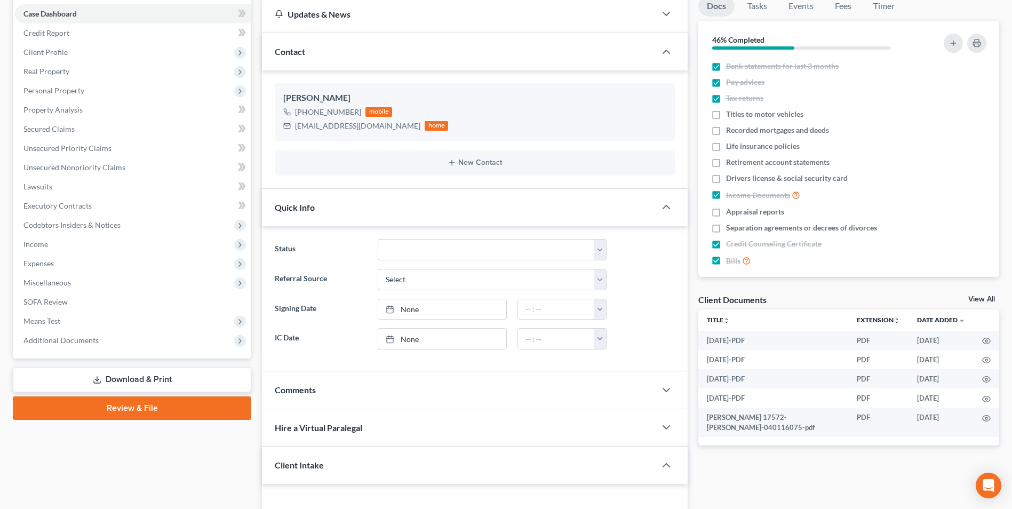
click at [984, 299] on link "View All" at bounding box center [981, 298] width 27 height 7
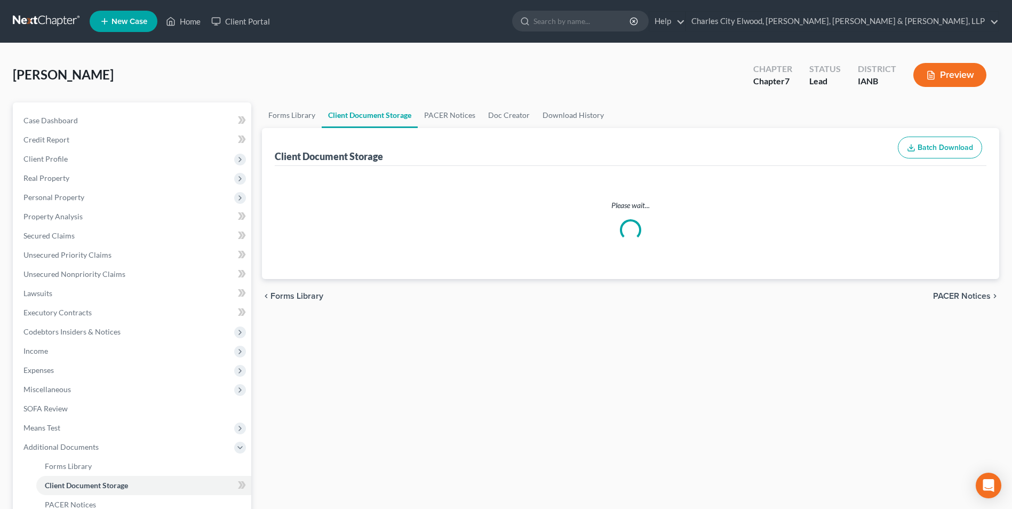
select select "4"
select select "31"
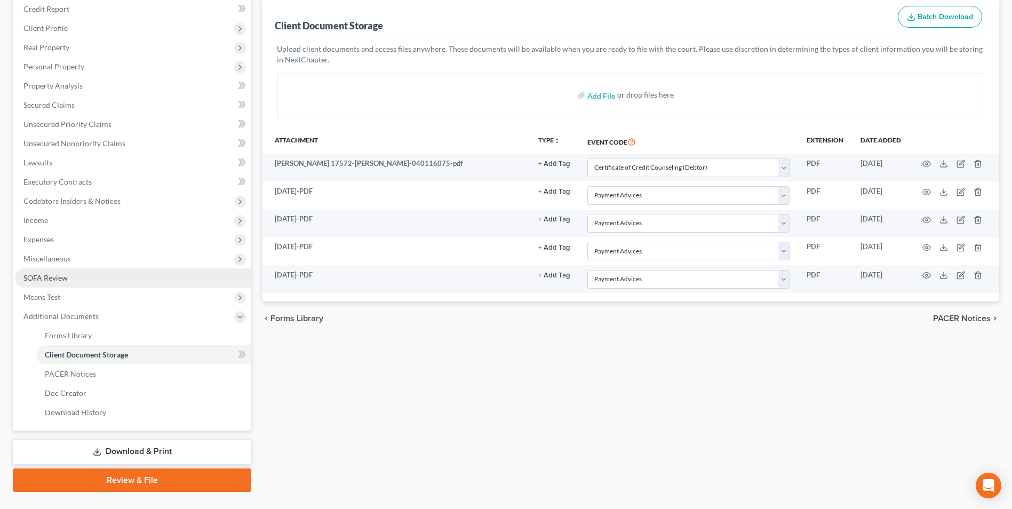
scroll to position [154, 0]
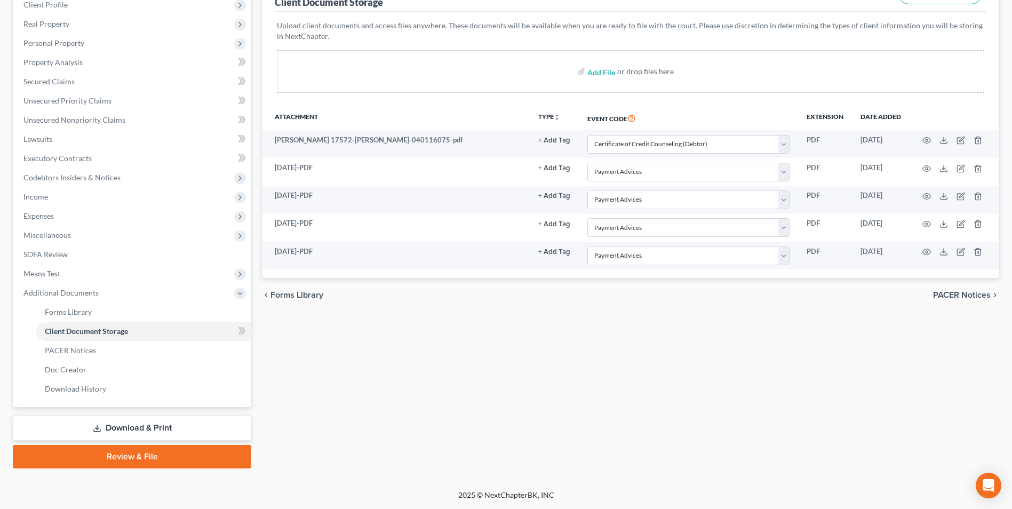
click at [126, 458] on link "Review & File" at bounding box center [132, 456] width 238 height 23
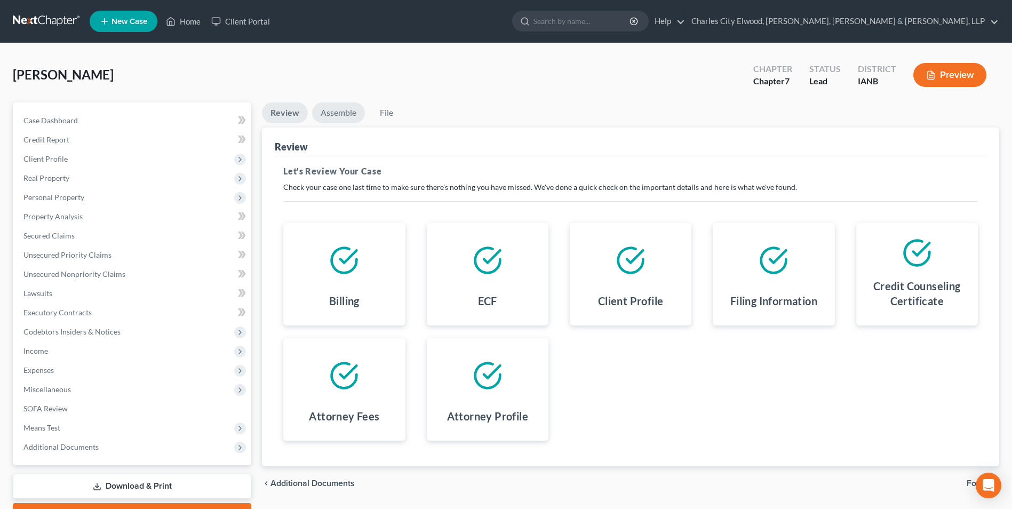
click at [342, 113] on link "Assemble" at bounding box center [338, 112] width 53 height 21
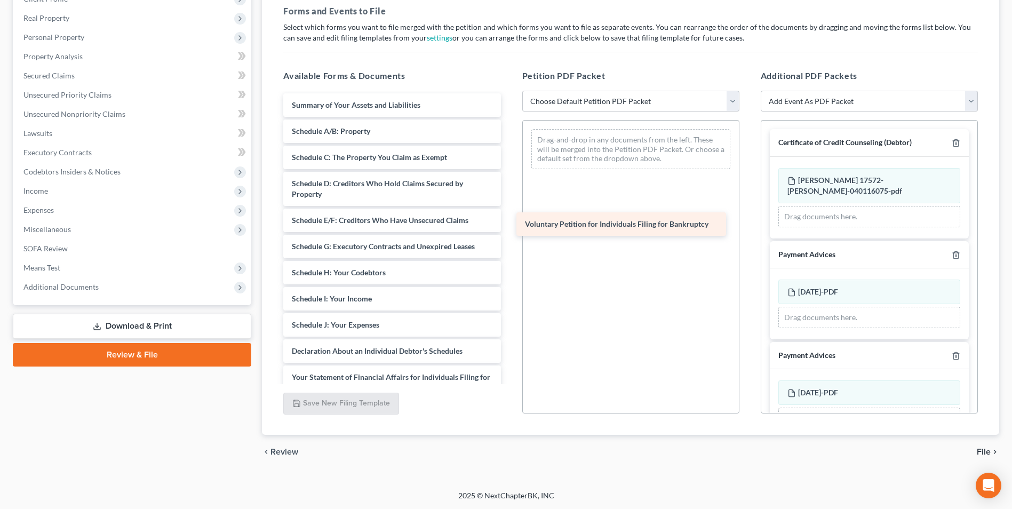
drag, startPoint x: 392, startPoint y: 98, endPoint x: 626, endPoint y: 217, distance: 261.6
click at [509, 217] on div "Voluntary Petition for Individuals Filing for Bankruptcy Voluntary Petition for…" at bounding box center [392, 340] width 234 height 495
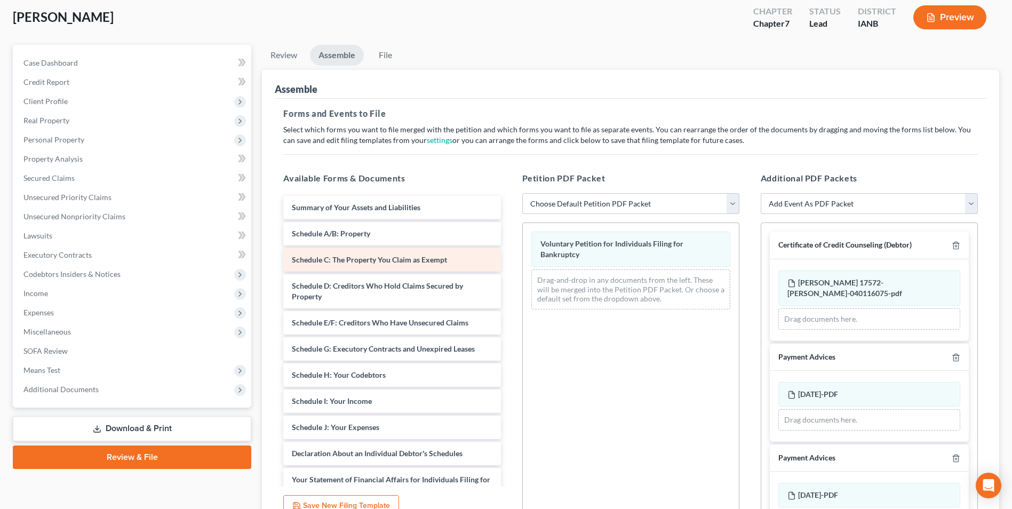
scroll to position [53, 0]
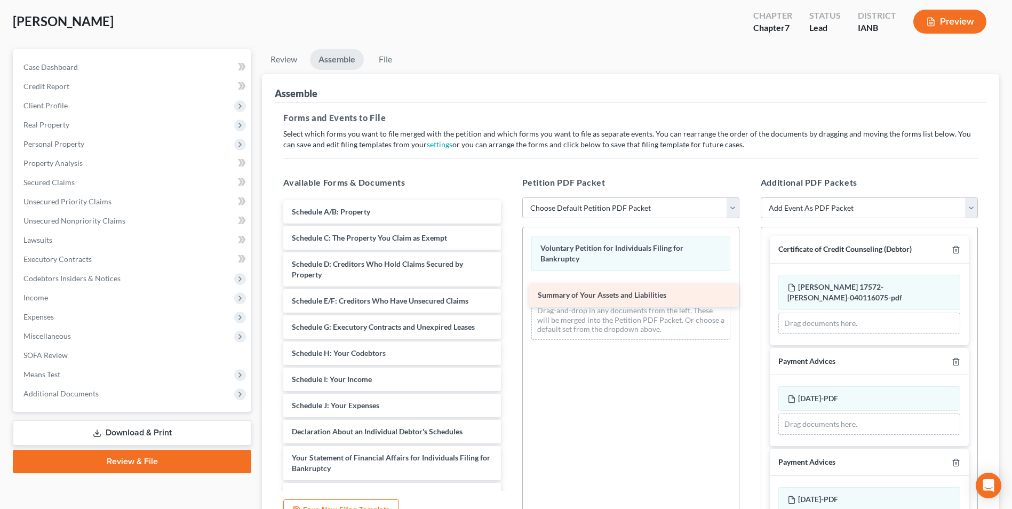
drag, startPoint x: 368, startPoint y: 212, endPoint x: 614, endPoint y: 295, distance: 259.5
click at [509, 295] on div "Summary of Your Assets and Liabilities Summary of Your Assets and Liabilities S…" at bounding box center [392, 434] width 234 height 469
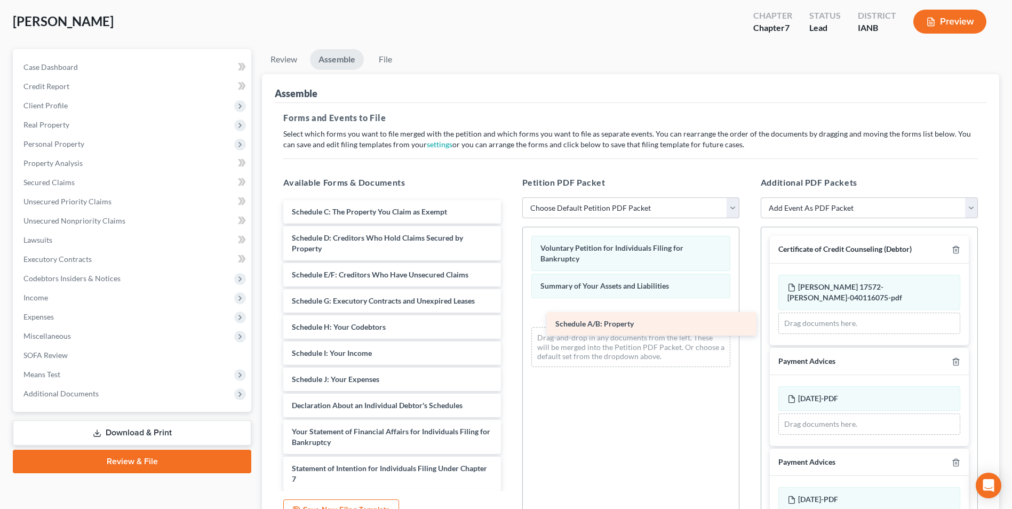
drag, startPoint x: 348, startPoint y: 210, endPoint x: 611, endPoint y: 322, distance: 286.2
click at [509, 322] on div "Schedule A/B: Property Schedule A/B: Property Schedule C: The Property You Clai…" at bounding box center [392, 421] width 234 height 443
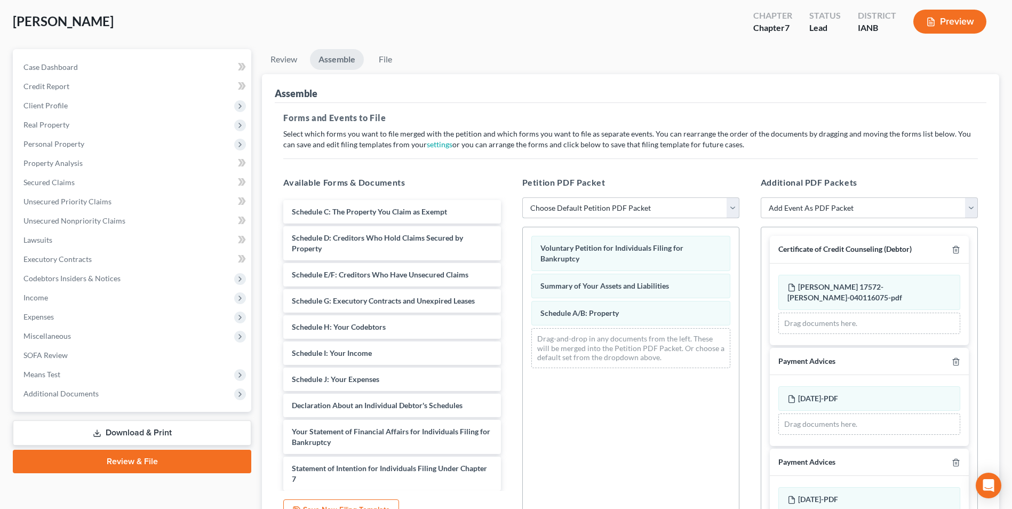
click at [731, 207] on select "Choose Default Petition PDF Packet Complete Bankruptcy Petition (all forms and …" at bounding box center [630, 207] width 217 height 21
select select "0"
click at [522, 197] on select "Choose Default Petition PDF Packet Complete Bankruptcy Petition (all forms and …" at bounding box center [630, 207] width 217 height 21
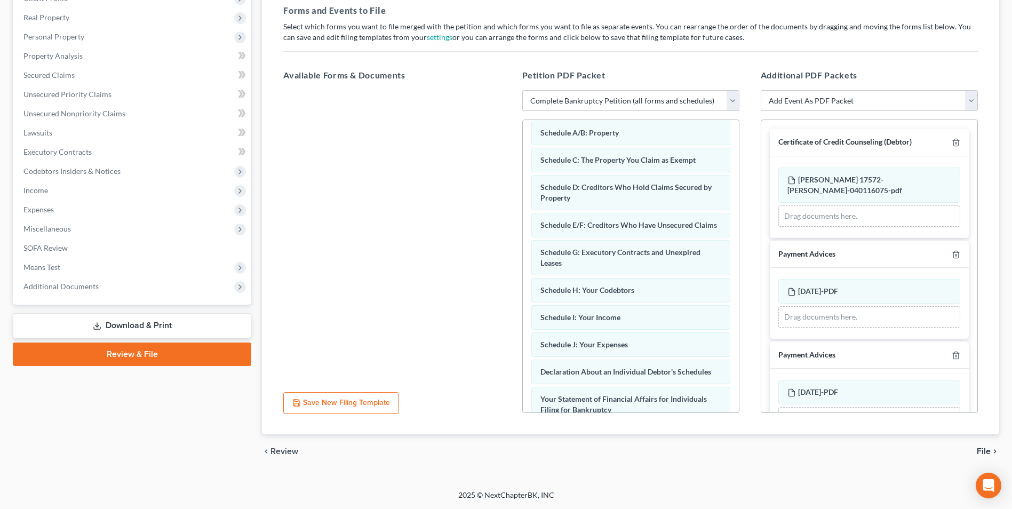
scroll to position [0, 0]
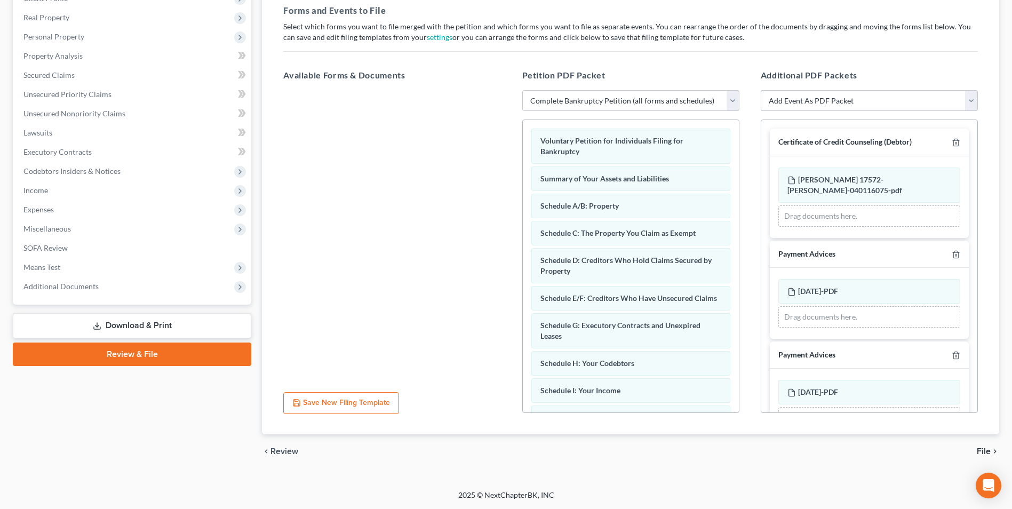
click at [976, 105] on select "Add Event As PDF Packet Amend Amend Plan Amended Application Amended List of Cr…" at bounding box center [868, 100] width 217 height 21
click at [895, 460] on div "chevron_left Review File chevron_right" at bounding box center [630, 451] width 737 height 34
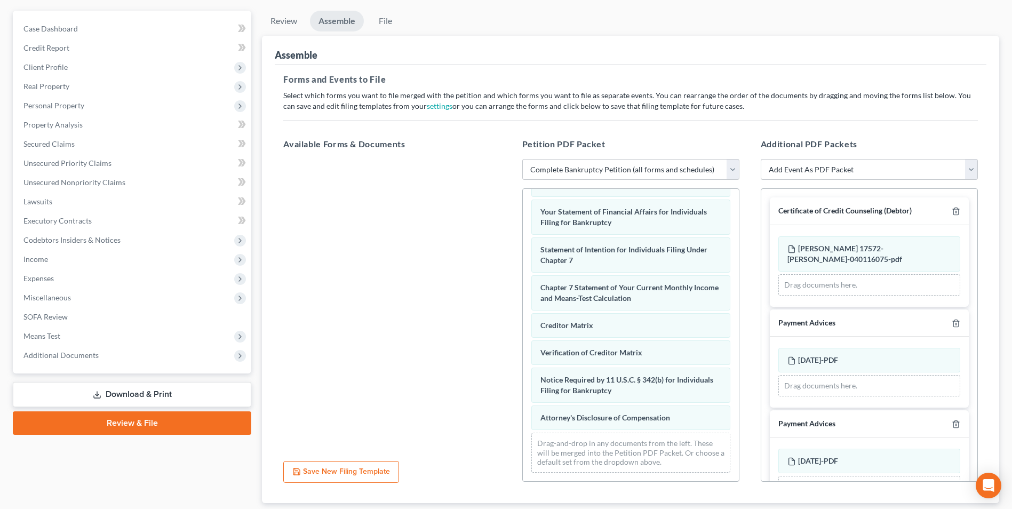
scroll to position [161, 0]
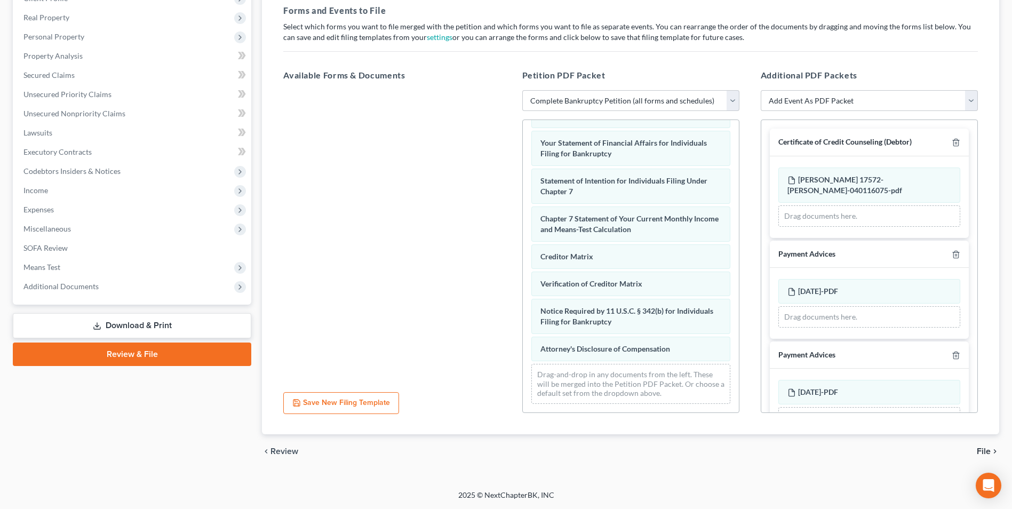
click at [990, 449] on span "File" at bounding box center [983, 451] width 14 height 9
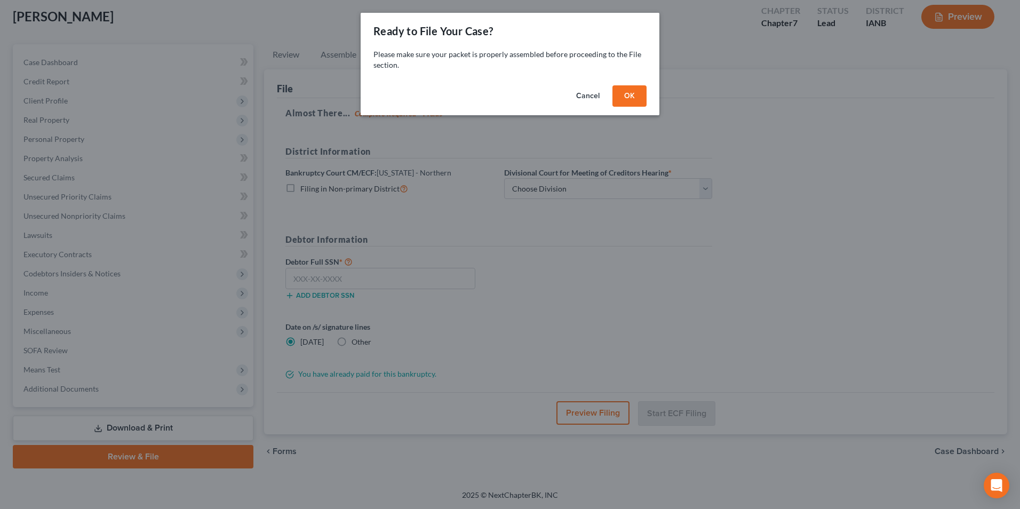
click at [627, 100] on button "OK" at bounding box center [629, 95] width 34 height 21
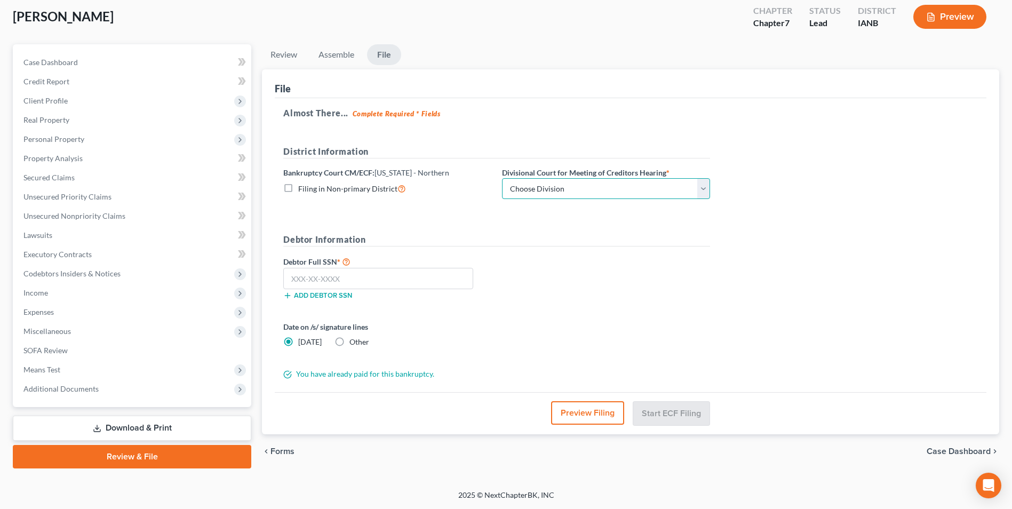
click at [704, 191] on select "Choose Division [GEOGRAPHIC_DATA] [GEOGRAPHIC_DATA] [GEOGRAPHIC_DATA] [GEOGRAPH…" at bounding box center [606, 188] width 208 height 21
select select "5"
click at [502, 178] on select "Choose Division [GEOGRAPHIC_DATA] [GEOGRAPHIC_DATA] [GEOGRAPHIC_DATA] [GEOGRAPH…" at bounding box center [606, 188] width 208 height 21
click at [355, 272] on input "text" at bounding box center [378, 278] width 190 height 21
click at [589, 406] on button "Preview Filing" at bounding box center [587, 412] width 73 height 23
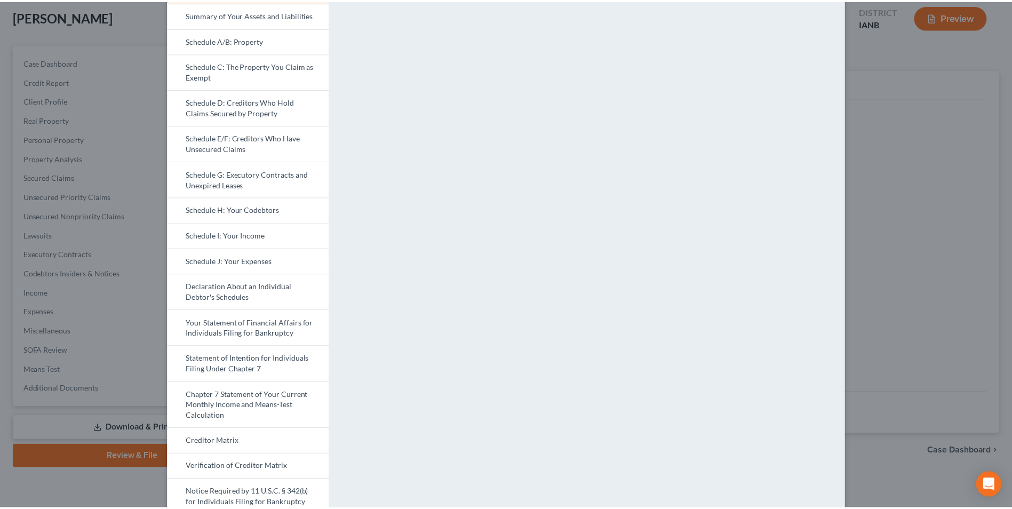
scroll to position [0, 0]
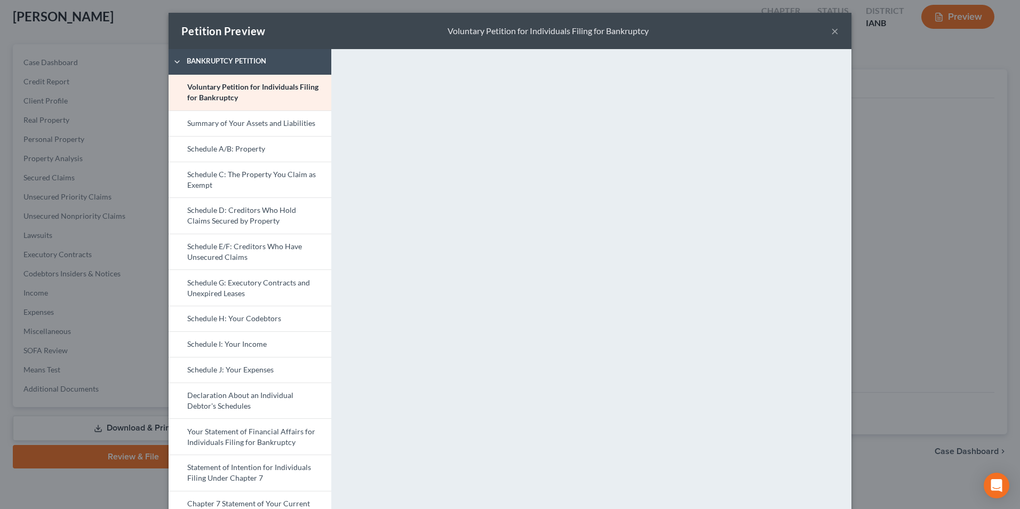
click at [833, 30] on button "×" at bounding box center [834, 31] width 7 height 13
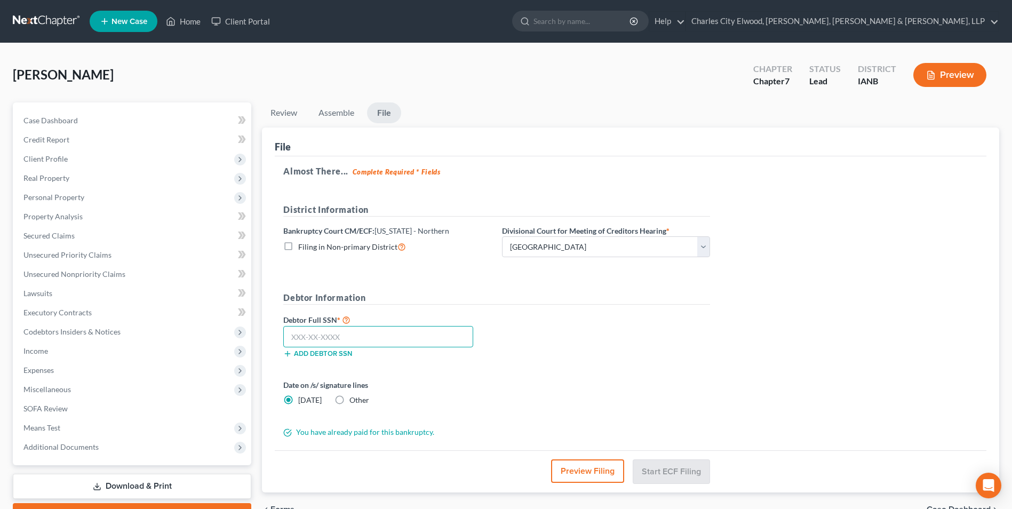
click at [402, 337] on input "text" at bounding box center [378, 336] width 190 height 21
type input "481-94-8035"
click at [681, 471] on button "Start ECF Filing" at bounding box center [671, 470] width 76 height 23
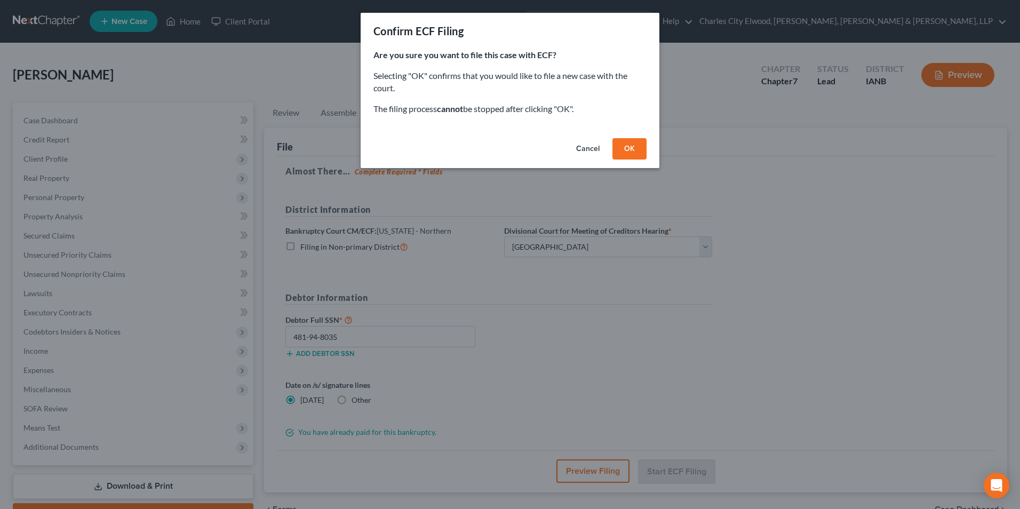
click at [634, 150] on button "OK" at bounding box center [629, 148] width 34 height 21
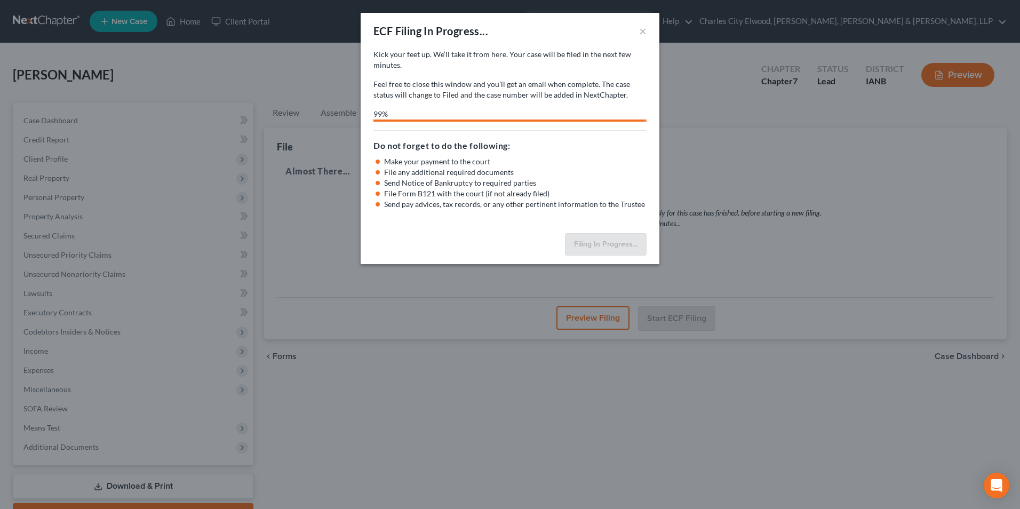
select select "5"
